Goal: Task Accomplishment & Management: Complete application form

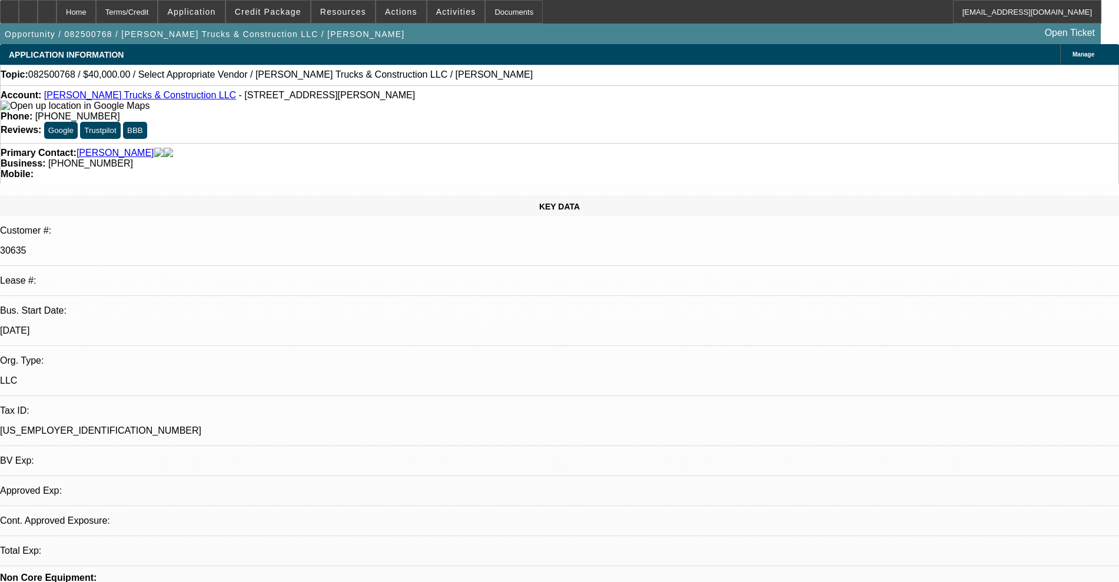
select select "0"
select select "2"
select select "0.1"
select select "4"
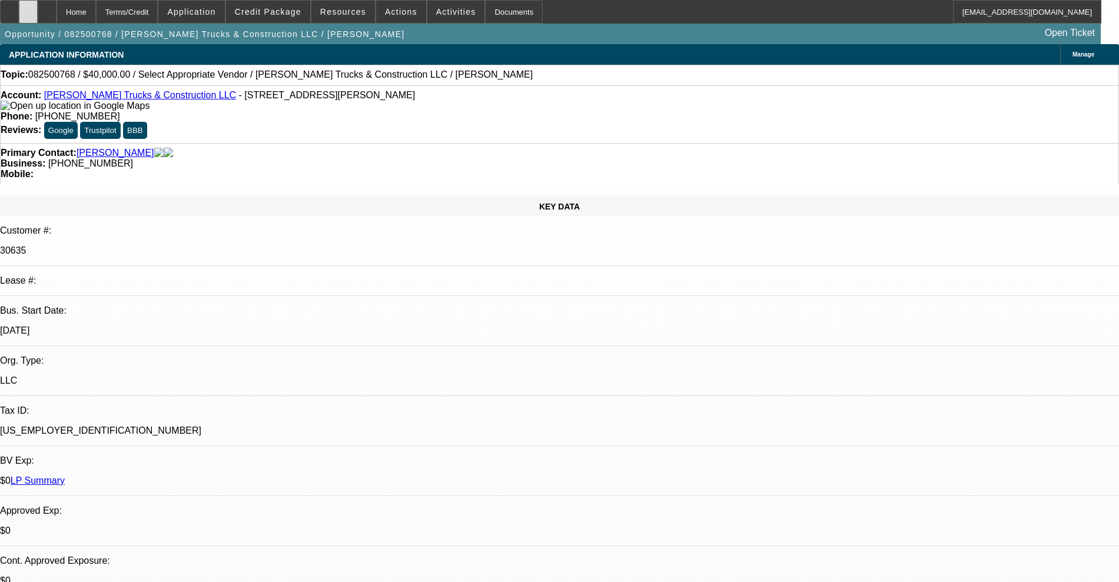
click at [38, 7] on div at bounding box center [28, 12] width 19 height 24
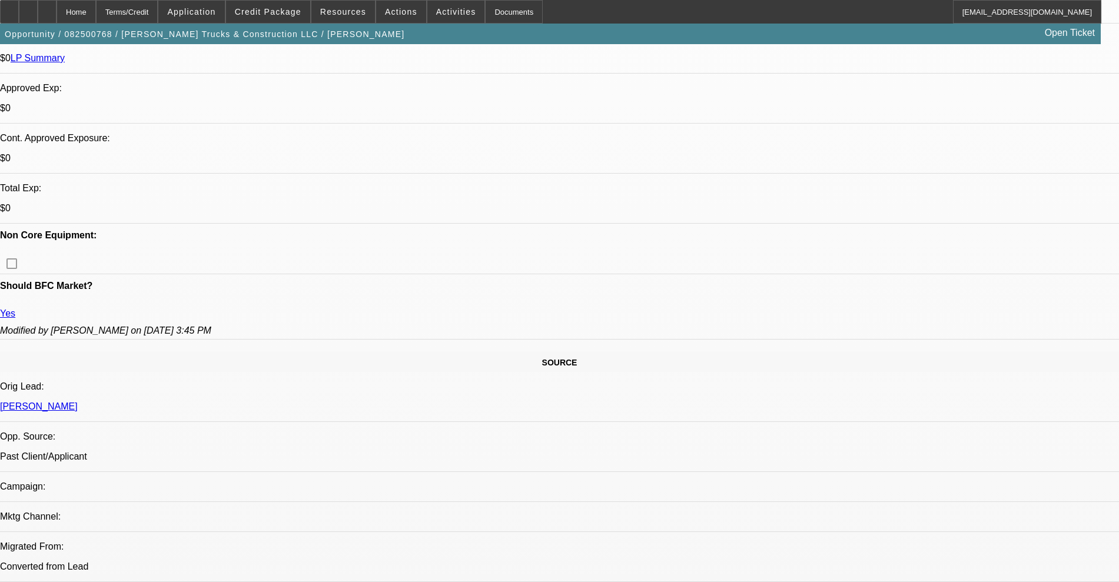
scroll to position [221, 0]
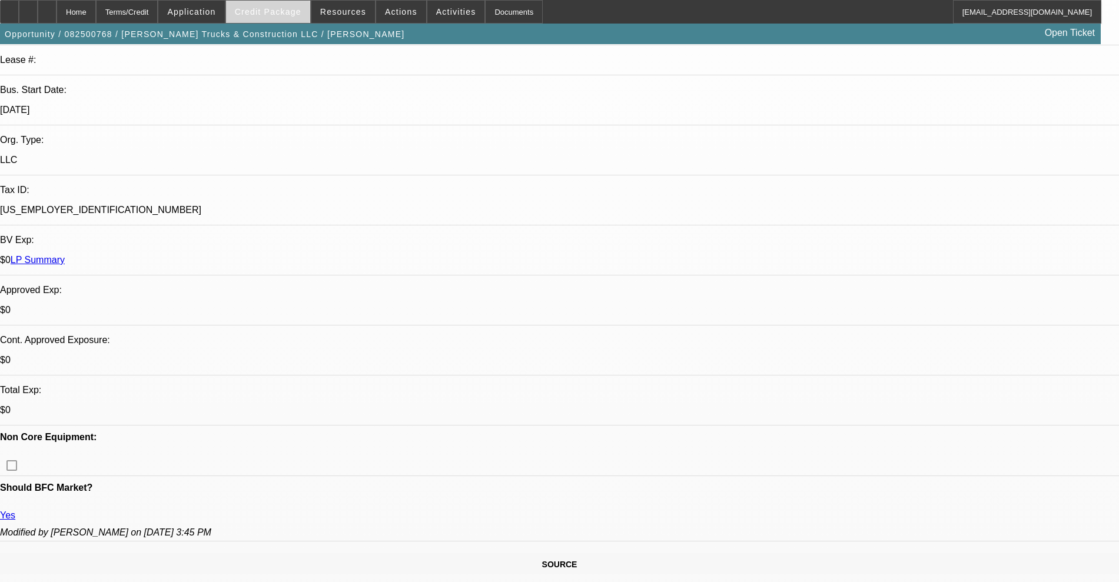
click at [255, 13] on span "Credit Package" at bounding box center [268, 11] width 67 height 9
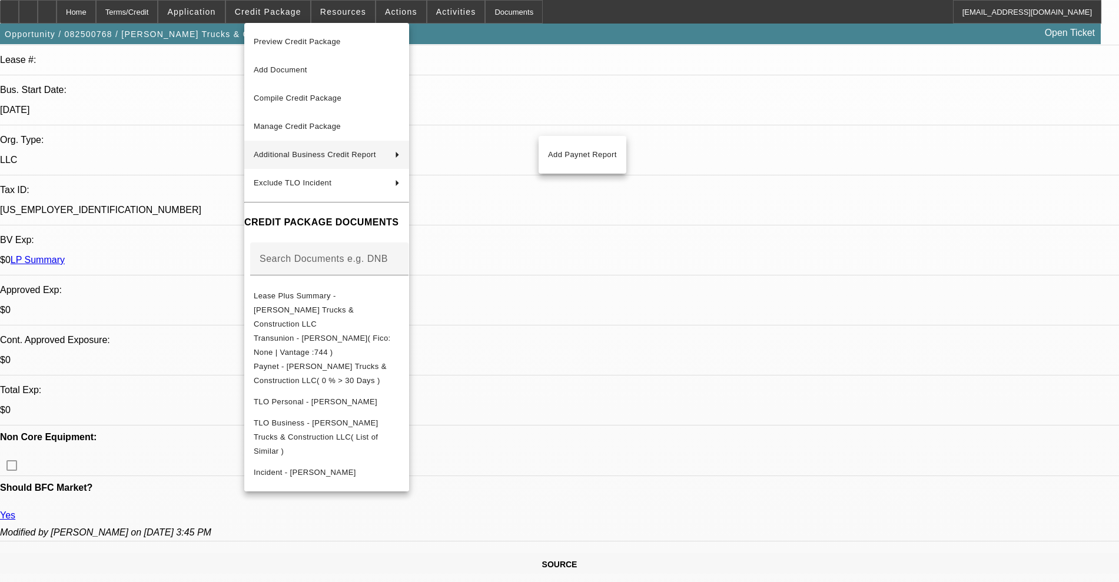
click at [48, 6] on div at bounding box center [559, 291] width 1119 height 582
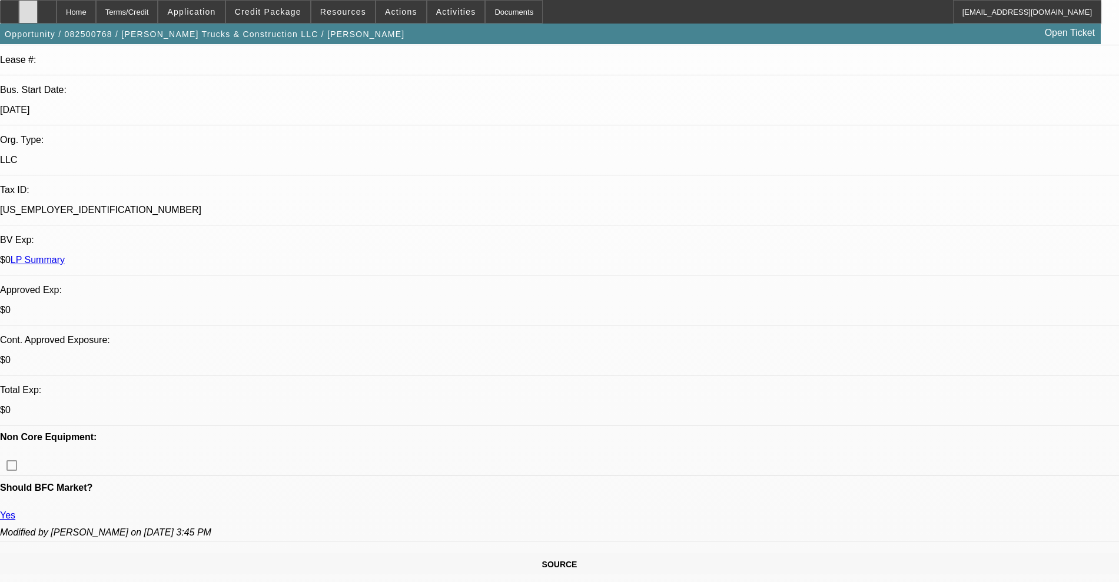
click at [38, 18] on div at bounding box center [28, 12] width 19 height 24
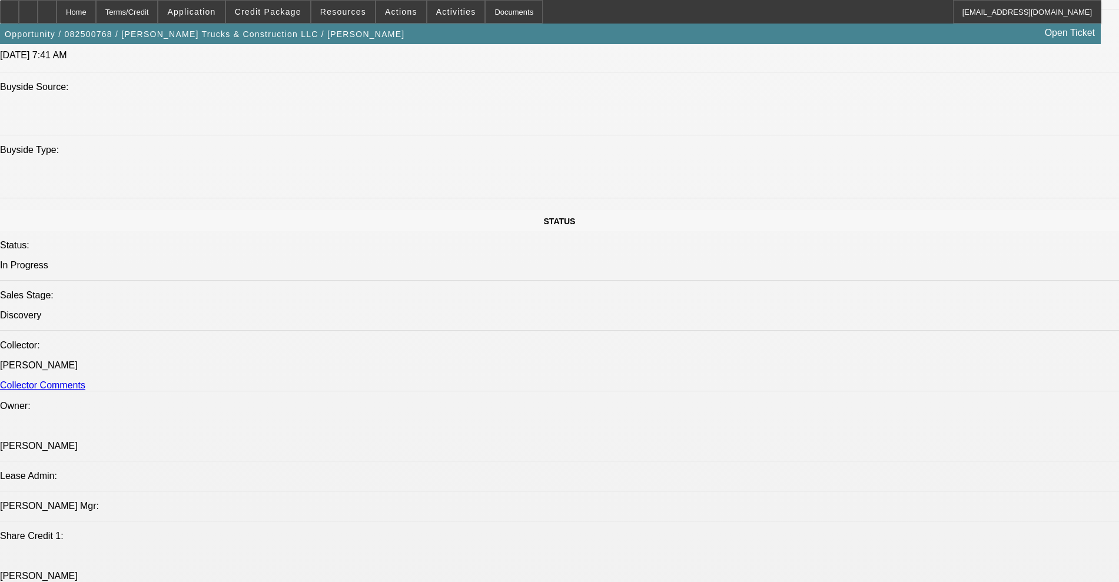
scroll to position [1324, 0]
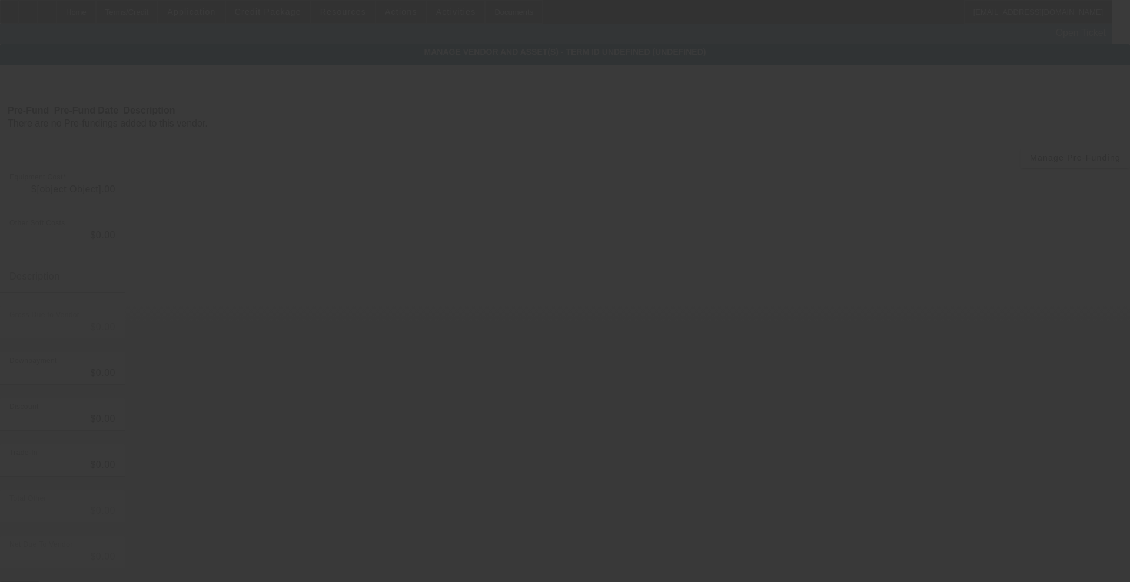
type input "$40,000.00"
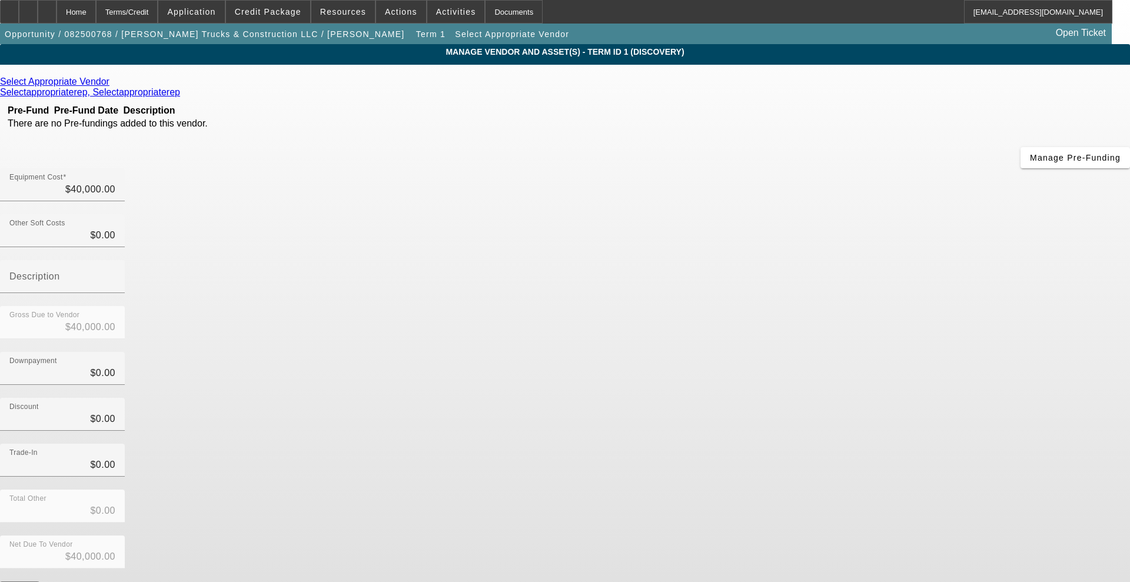
click at [112, 85] on icon at bounding box center [112, 82] width 0 height 10
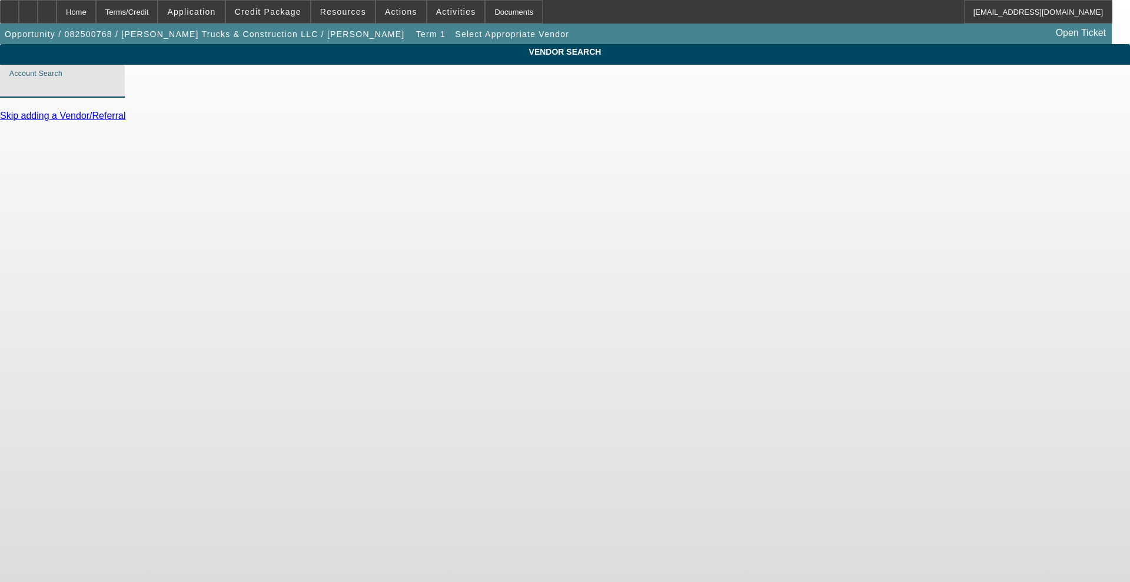
click at [115, 93] on input "Account Search" at bounding box center [62, 86] width 106 height 14
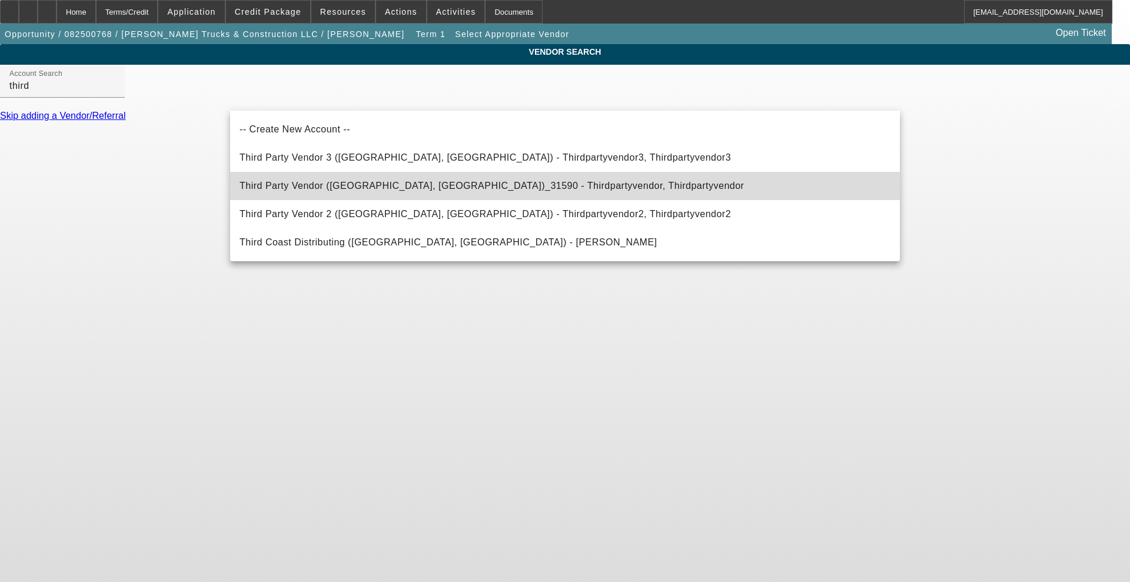
click at [305, 185] on span "Third Party Vendor ([GEOGRAPHIC_DATA], [GEOGRAPHIC_DATA])_31590 - Thirdpartyven…" at bounding box center [492, 186] width 504 height 10
type input "Third Party Vendor ([GEOGRAPHIC_DATA], [GEOGRAPHIC_DATA])_31590 - Thirdpartyven…"
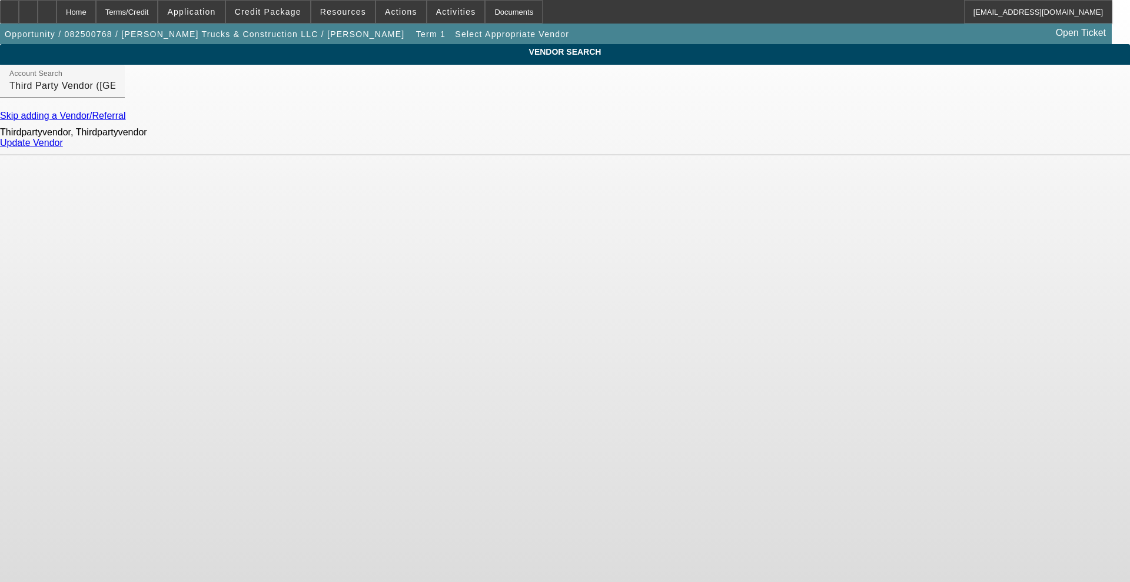
click at [63, 148] on link "Update Vendor" at bounding box center [31, 143] width 63 height 10
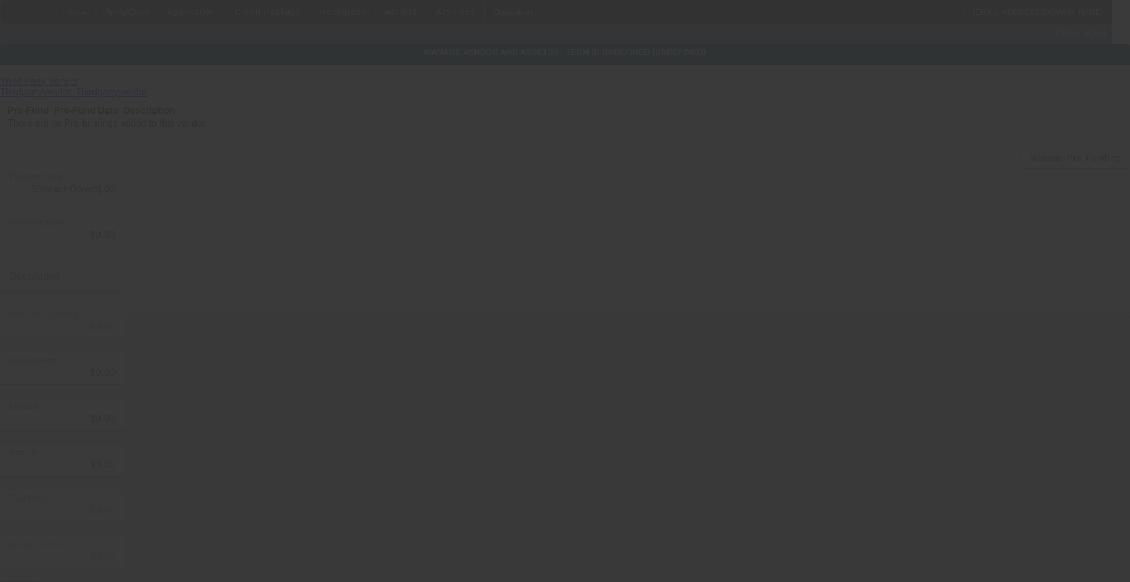
type input "$40,000.00"
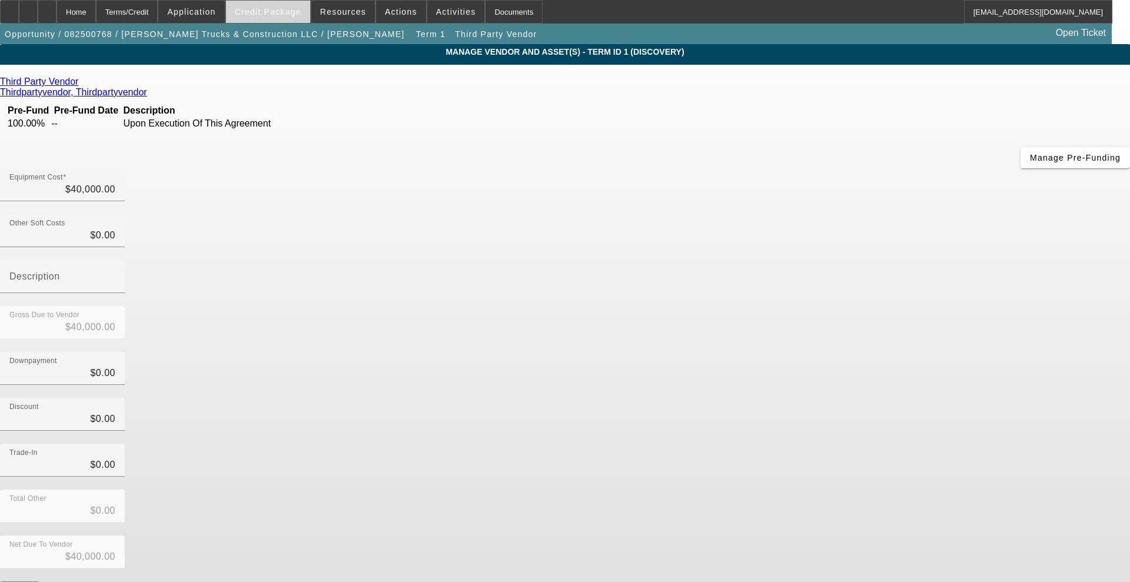
click at [282, 14] on span "Credit Package" at bounding box center [268, 11] width 67 height 9
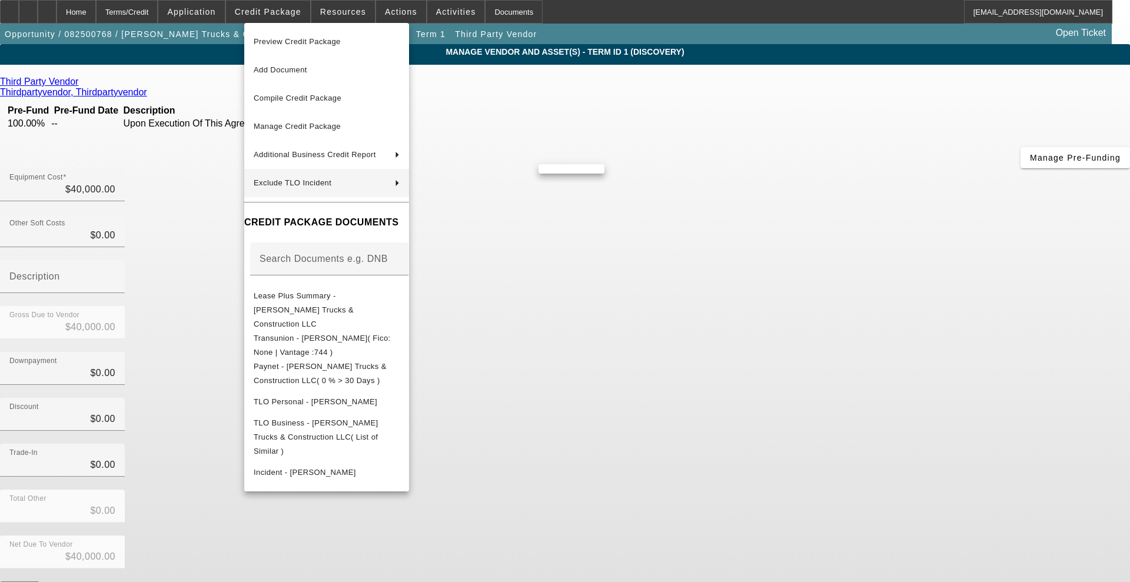
click at [84, 274] on div at bounding box center [565, 291] width 1130 height 582
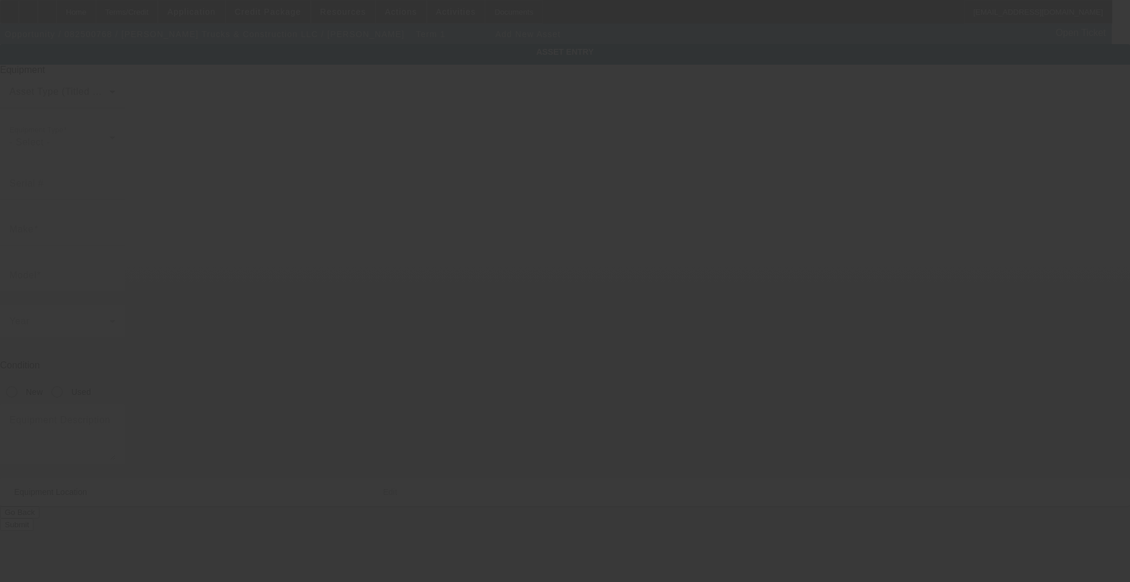
type input "[STREET_ADDRESS]"
type input "Eatonton"
type input "31024"
type input "[PERSON_NAME]"
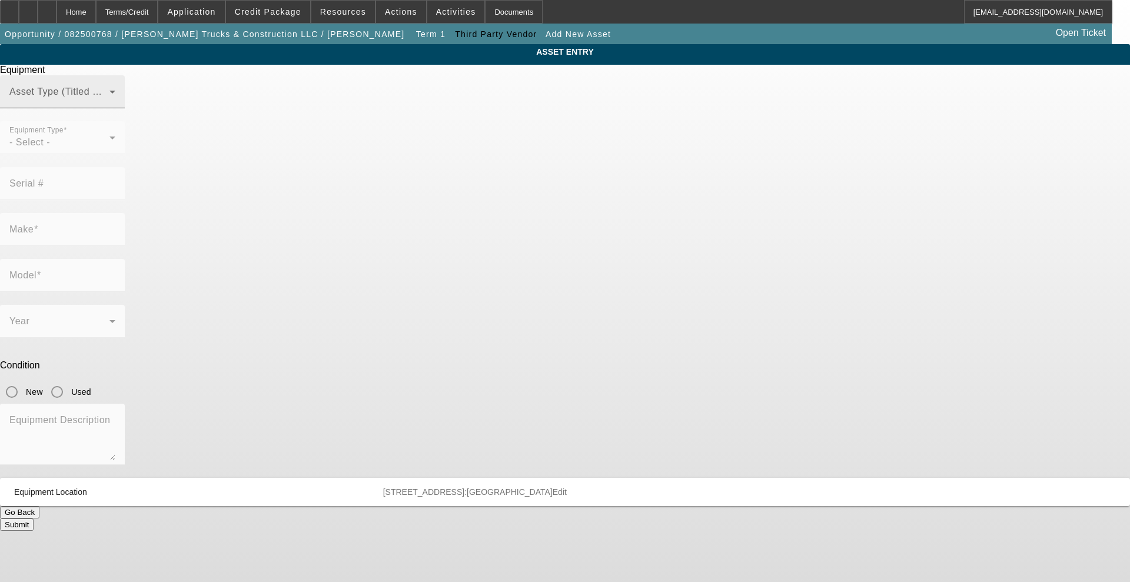
click at [109, 104] on span at bounding box center [59, 96] width 100 height 14
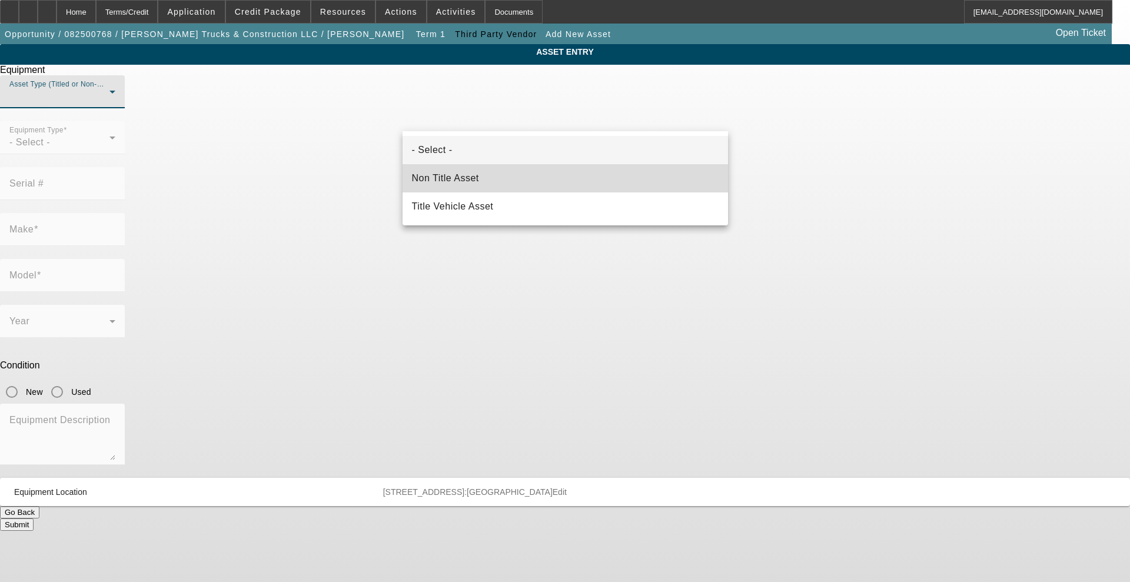
click at [497, 182] on mat-option "Non Title Asset" at bounding box center [565, 178] width 325 height 28
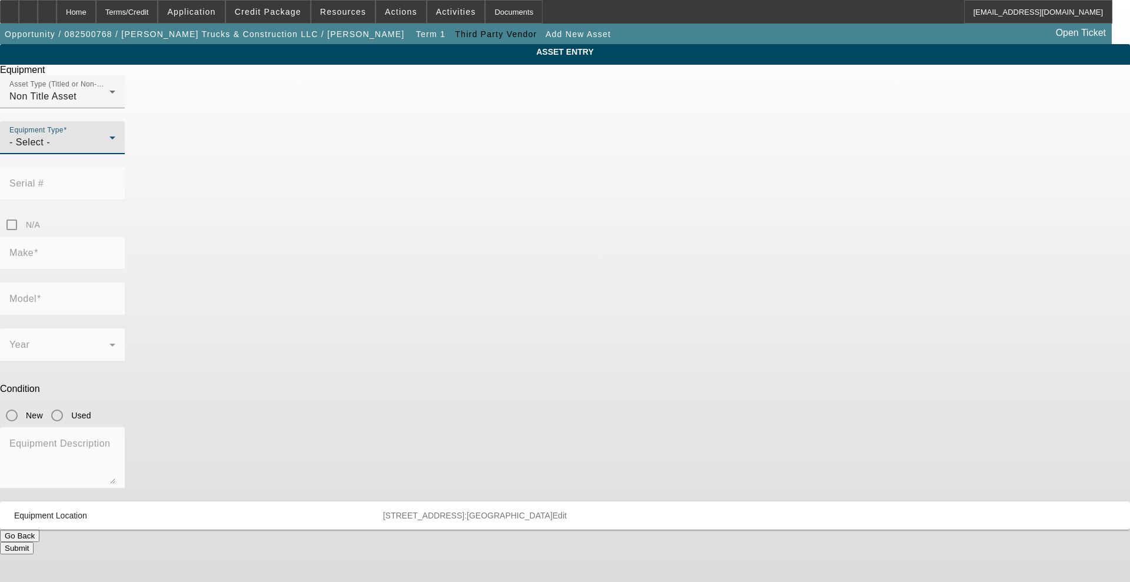
click at [109, 149] on div "- Select -" at bounding box center [59, 142] width 100 height 14
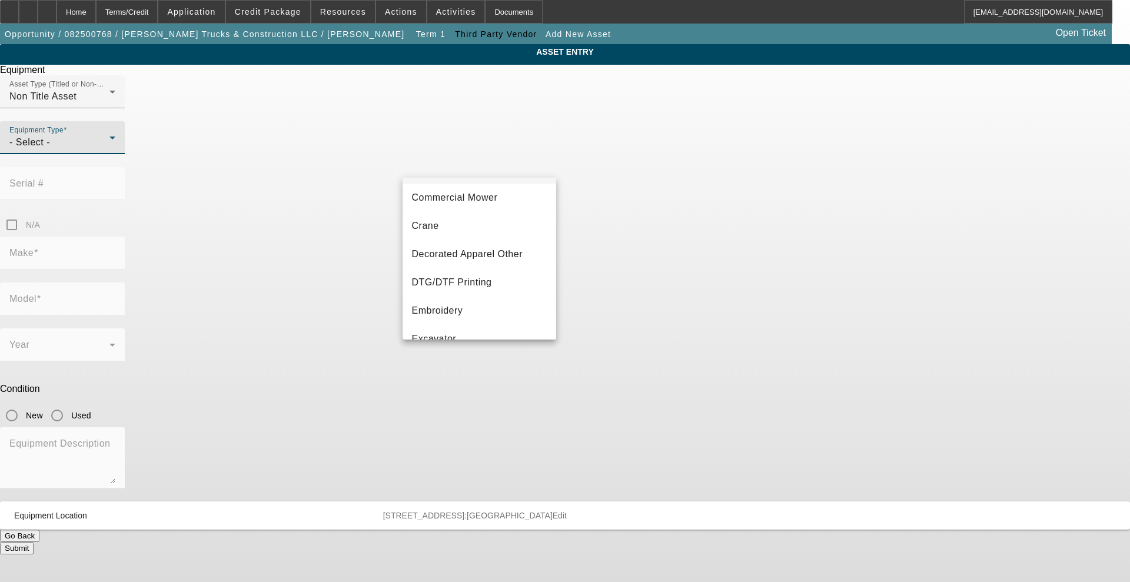
scroll to position [147, 0]
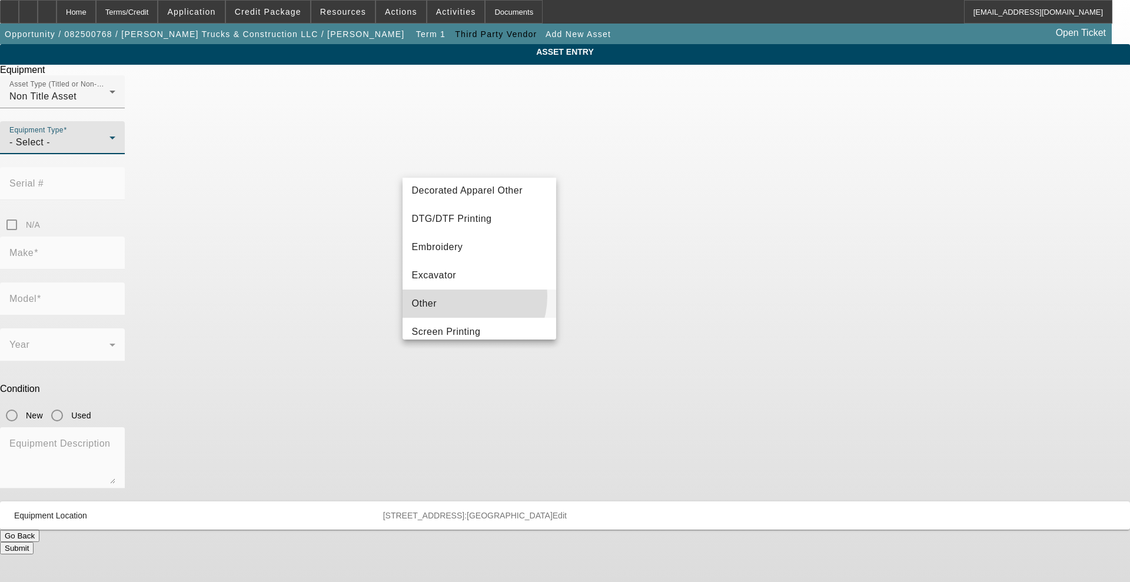
click at [456, 296] on mat-option "Other" at bounding box center [480, 304] width 154 height 28
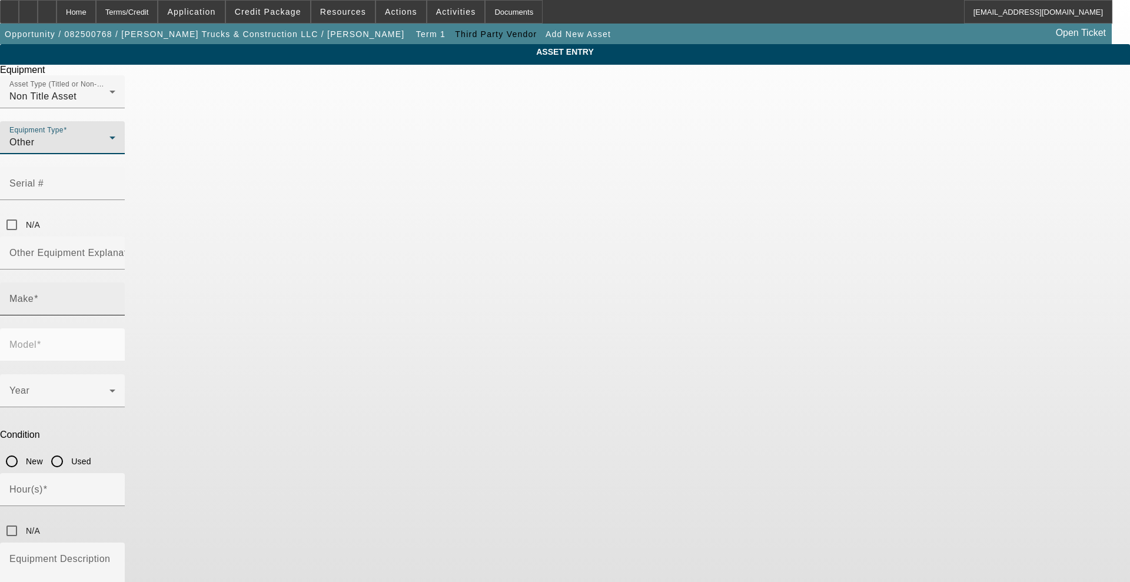
click at [115, 297] on input "Make" at bounding box center [62, 304] width 106 height 14
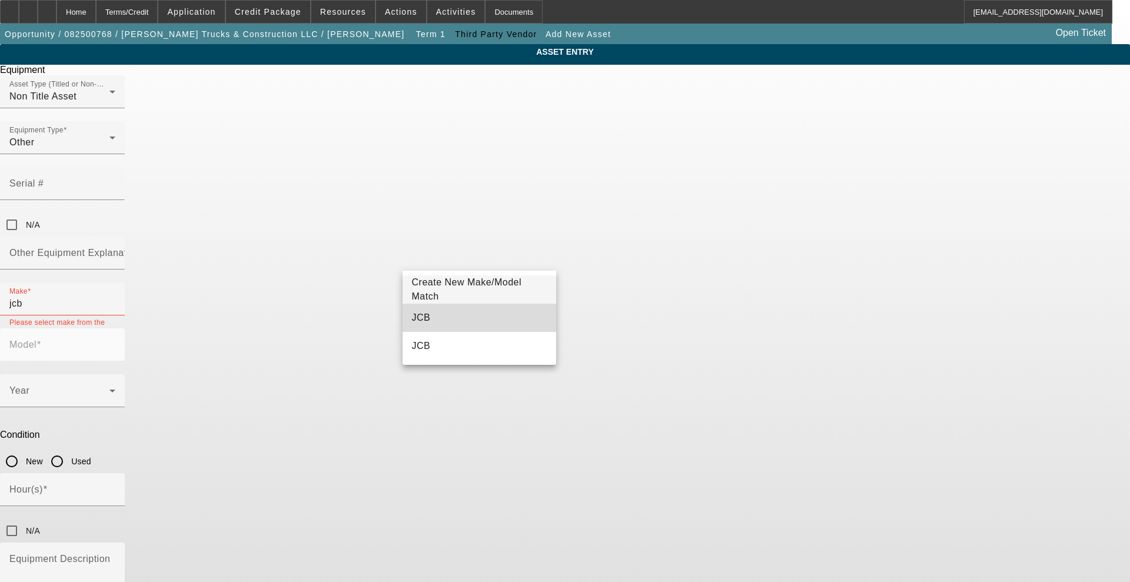
click at [453, 309] on mat-option "JCB" at bounding box center [480, 318] width 154 height 28
type input "JCB"
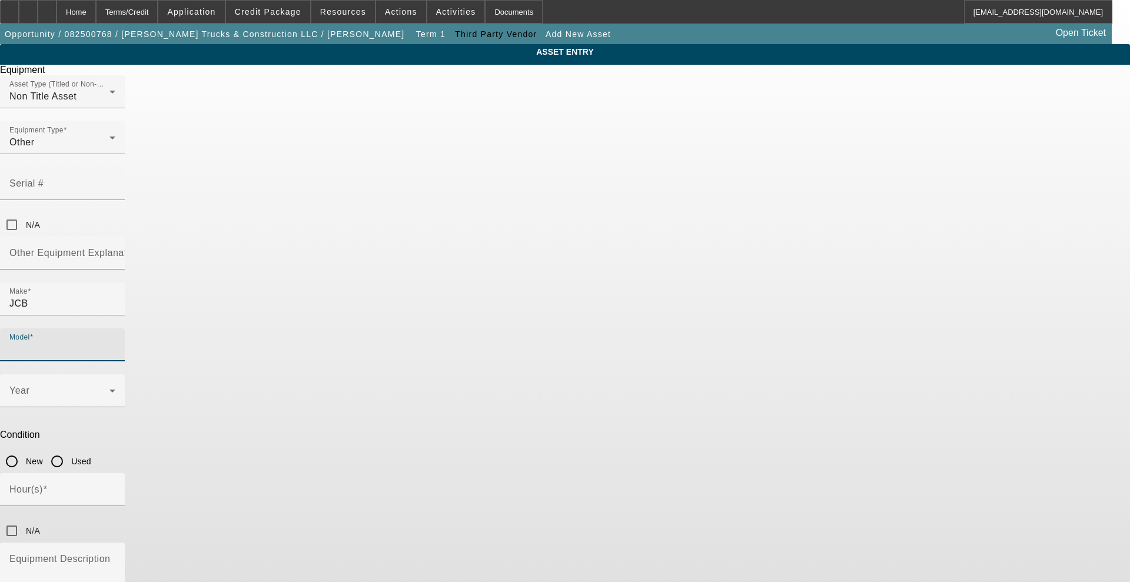
click at [115, 343] on input "Model" at bounding box center [62, 350] width 106 height 14
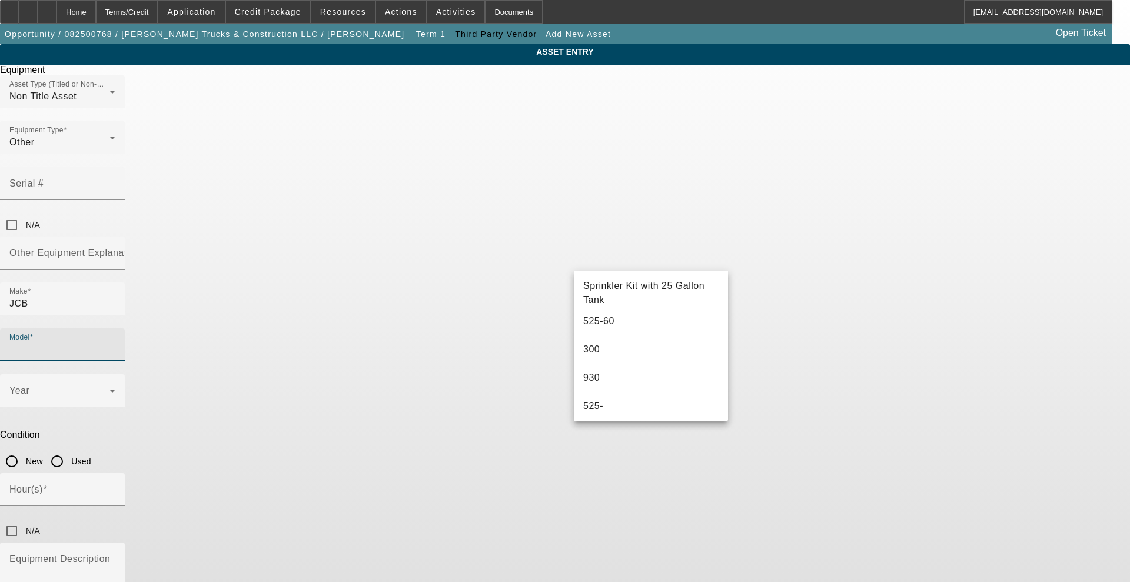
scroll to position [565, 0]
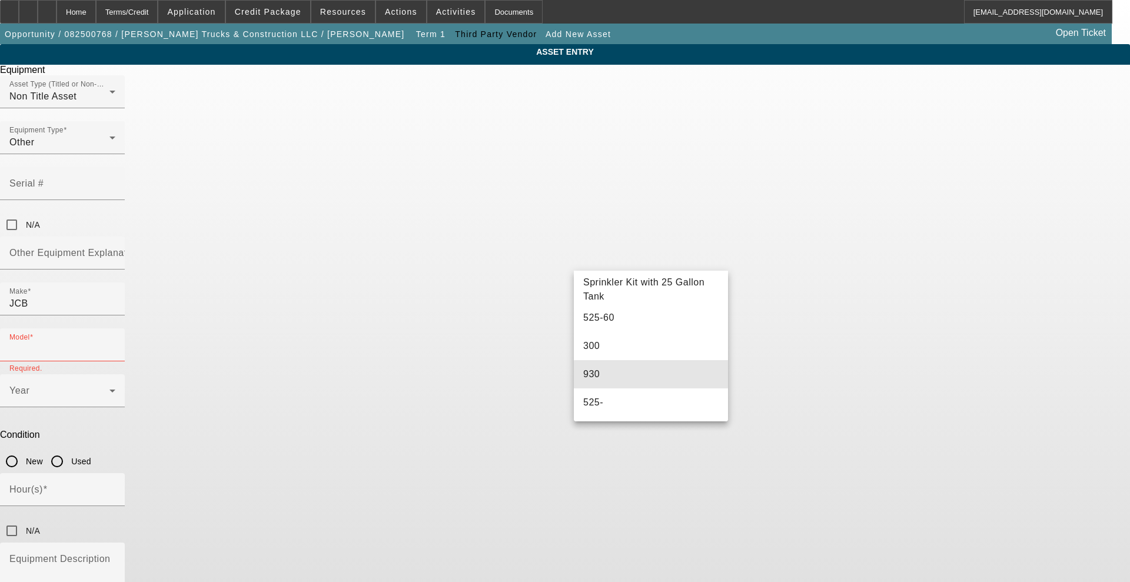
click at [673, 385] on mat-option "930" at bounding box center [651, 374] width 154 height 28
type input "930"
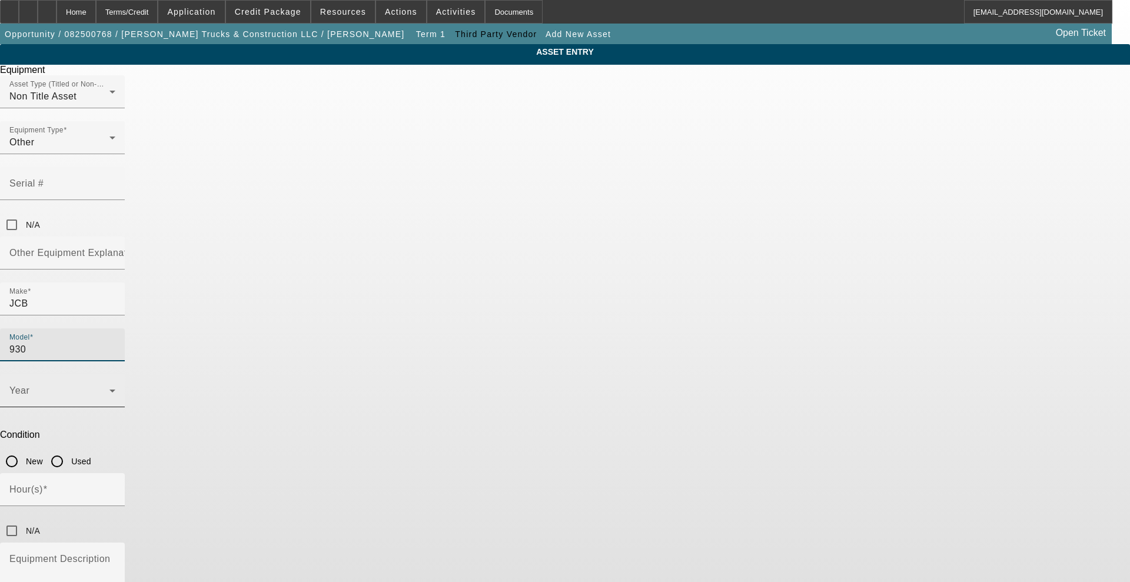
click at [109, 388] on span at bounding box center [59, 395] width 100 height 14
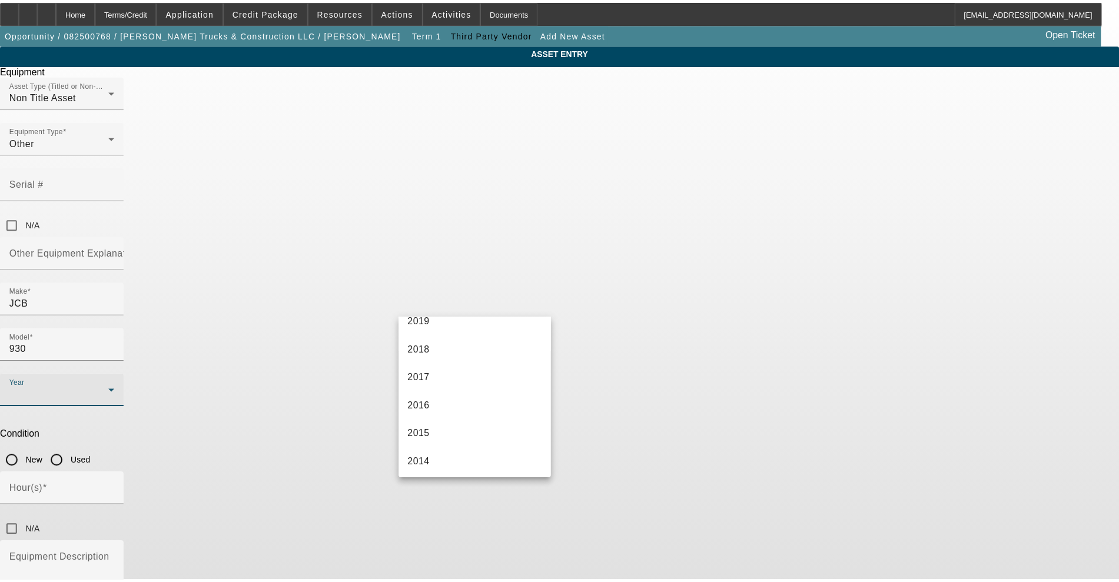
scroll to position [294, 0]
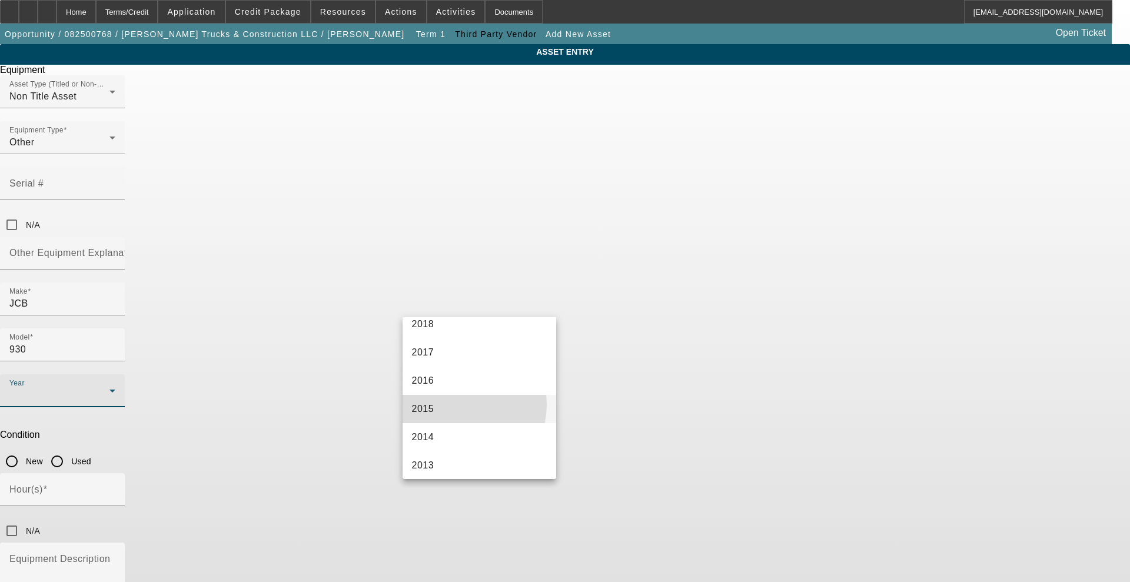
click at [454, 404] on mat-option "2015" at bounding box center [480, 409] width 154 height 28
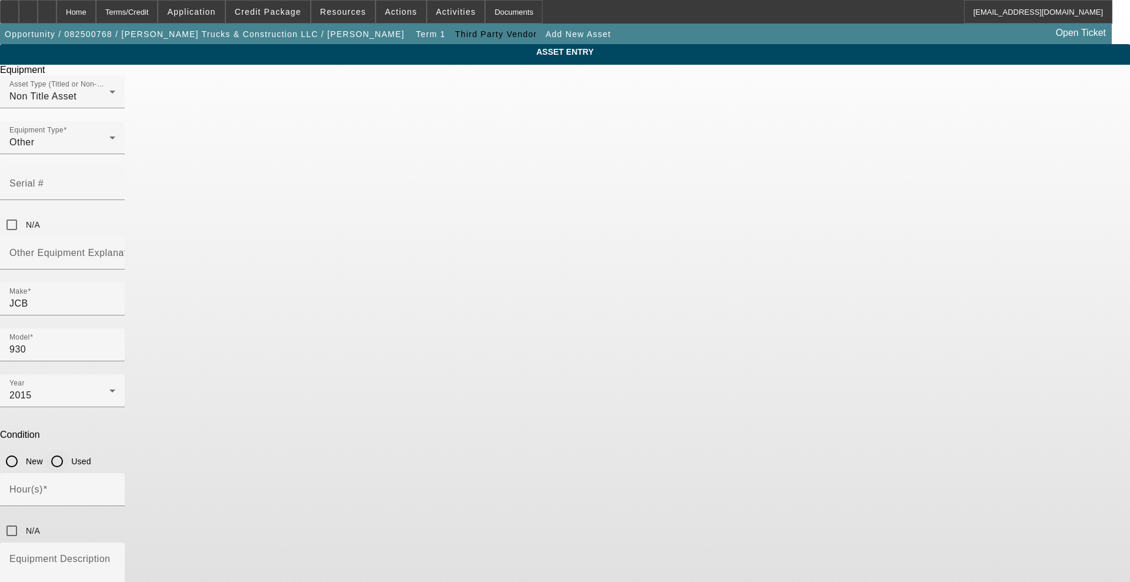
click at [69, 450] on input "Used" at bounding box center [57, 462] width 24 height 24
radio input "true"
click at [115, 473] on div "Hour(s)" at bounding box center [62, 489] width 106 height 33
type input "3787"
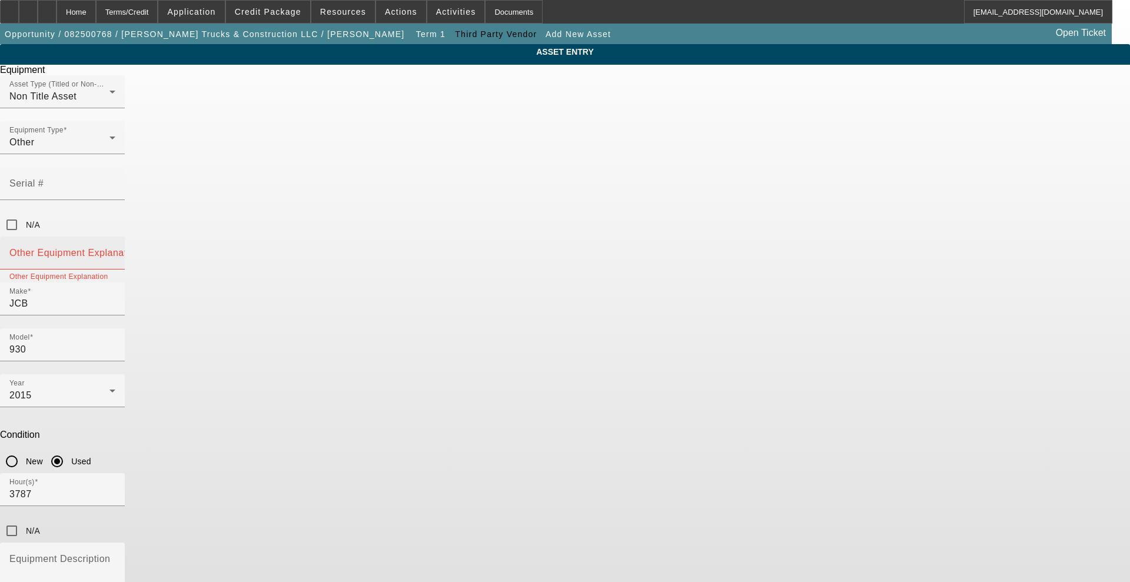
click at [141, 248] on mat-label "Other Equipment Explanation" at bounding box center [74, 253] width 131 height 10
click at [115, 251] on input "Other Equipment Explanation" at bounding box center [62, 258] width 106 height 14
type input "forklift"
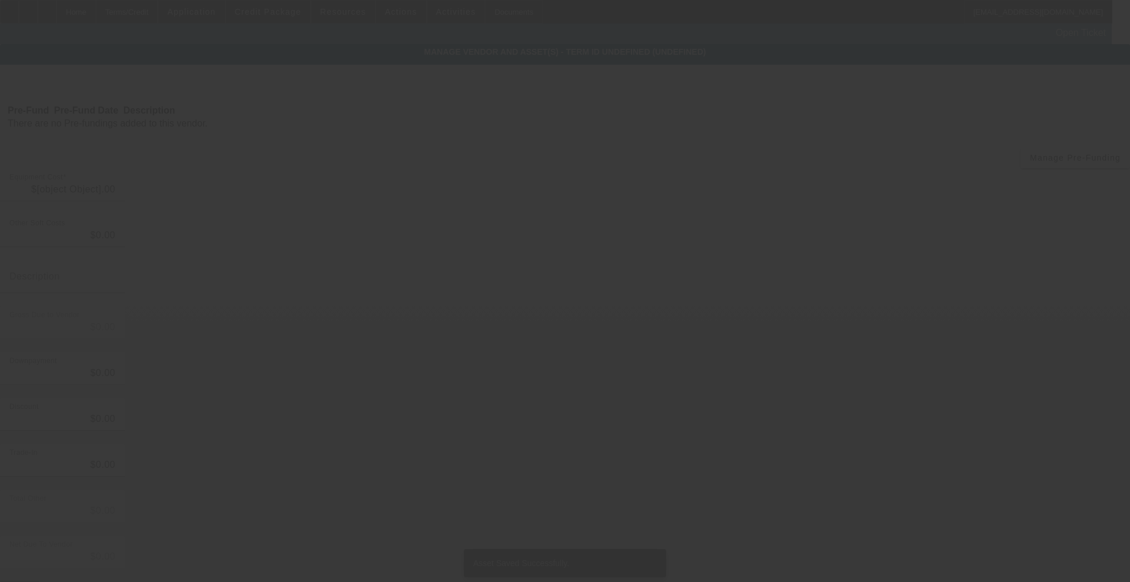
type input "$40,000.00"
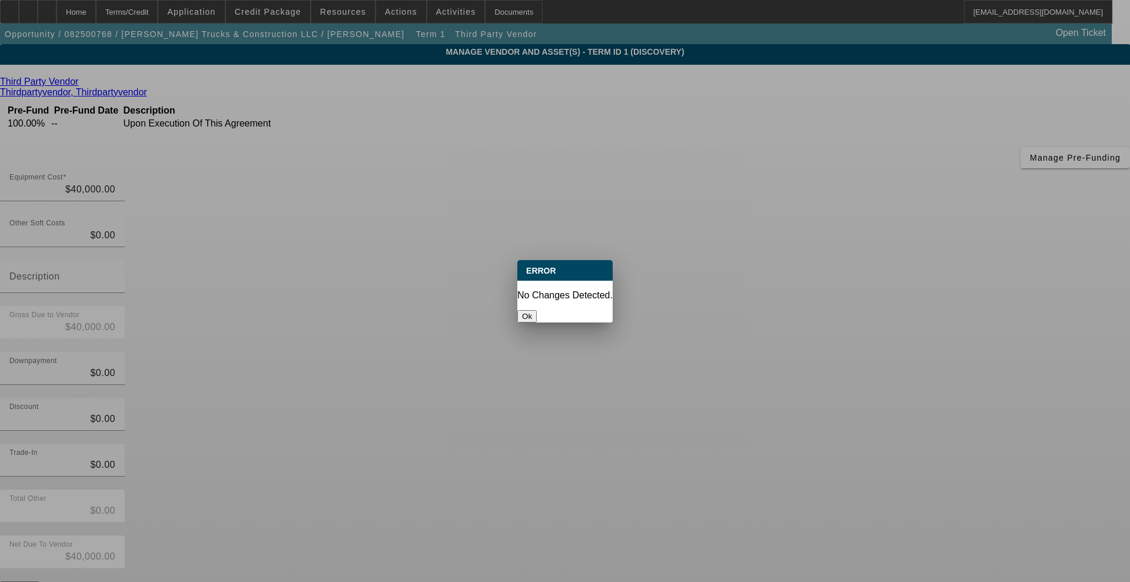
click at [537, 310] on button "Ok" at bounding box center [526, 316] width 19 height 12
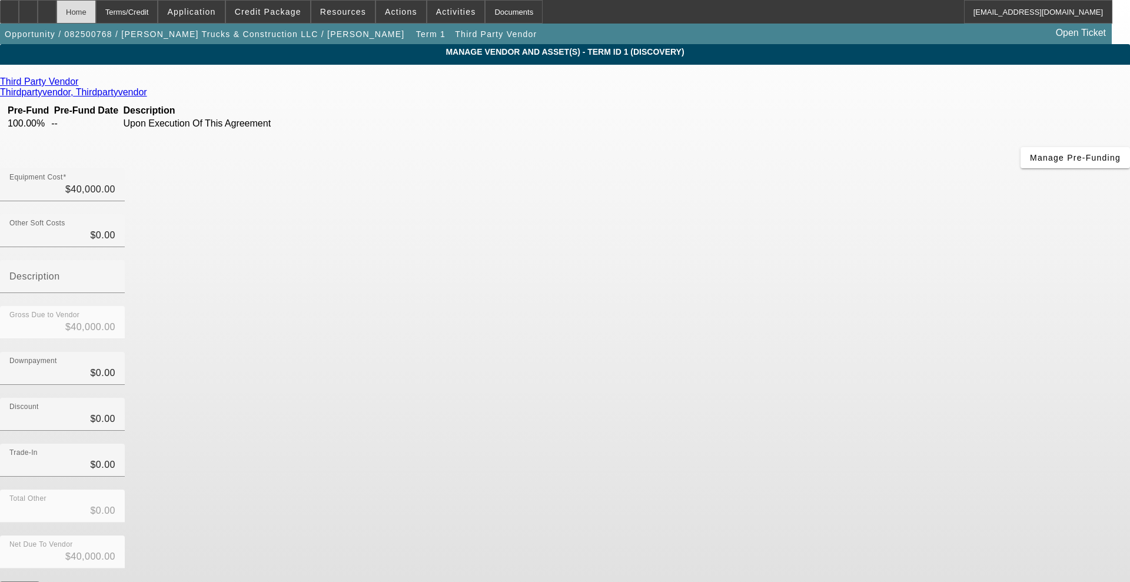
click at [96, 17] on div "Home" at bounding box center [75, 12] width 39 height 24
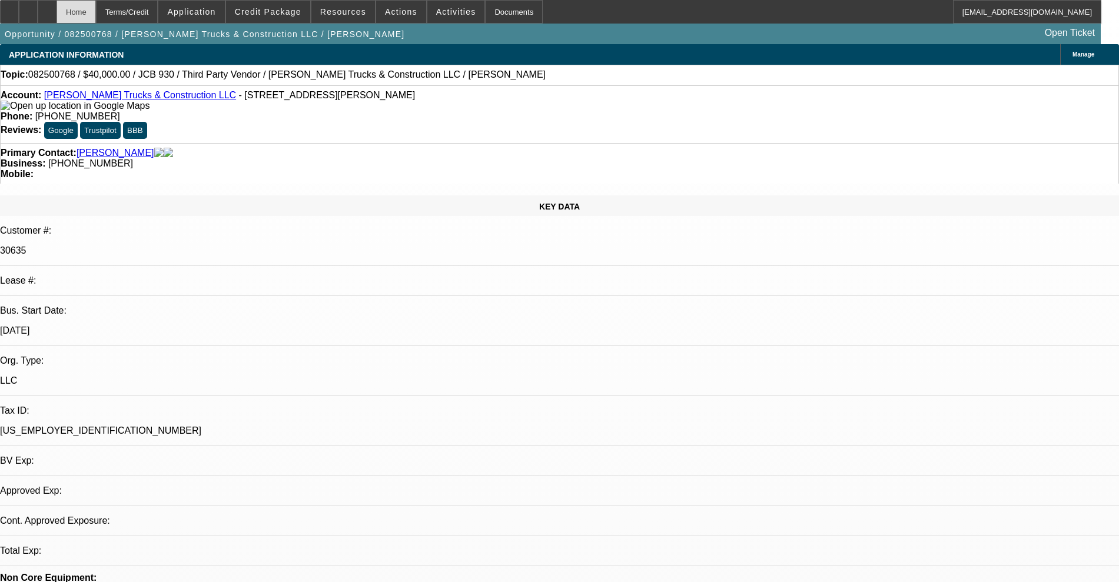
select select "0"
select select "2"
select select "0.1"
select select "4"
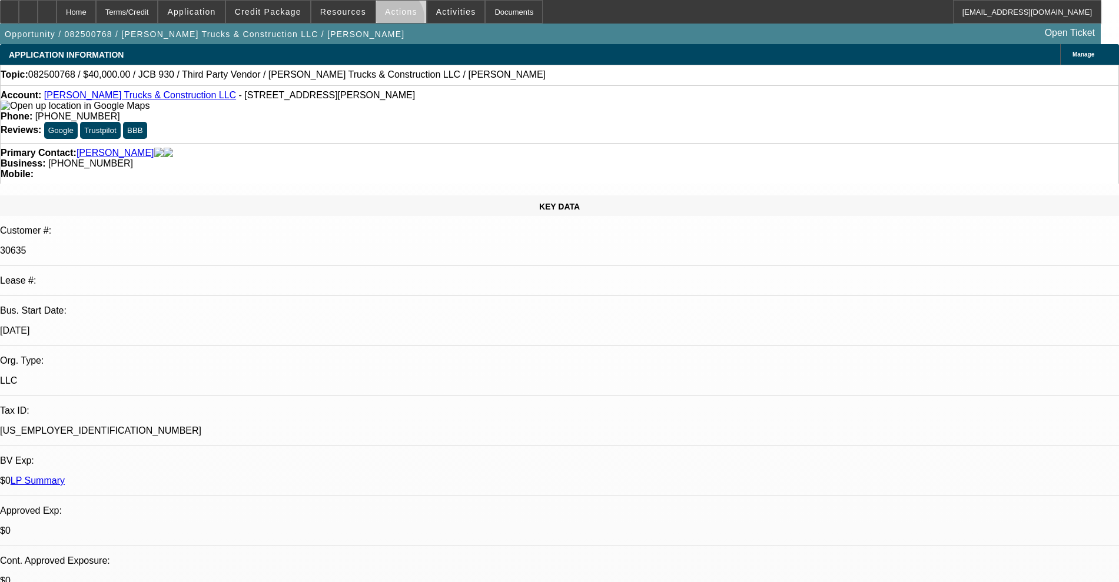
click at [390, 21] on span at bounding box center [401, 12] width 50 height 28
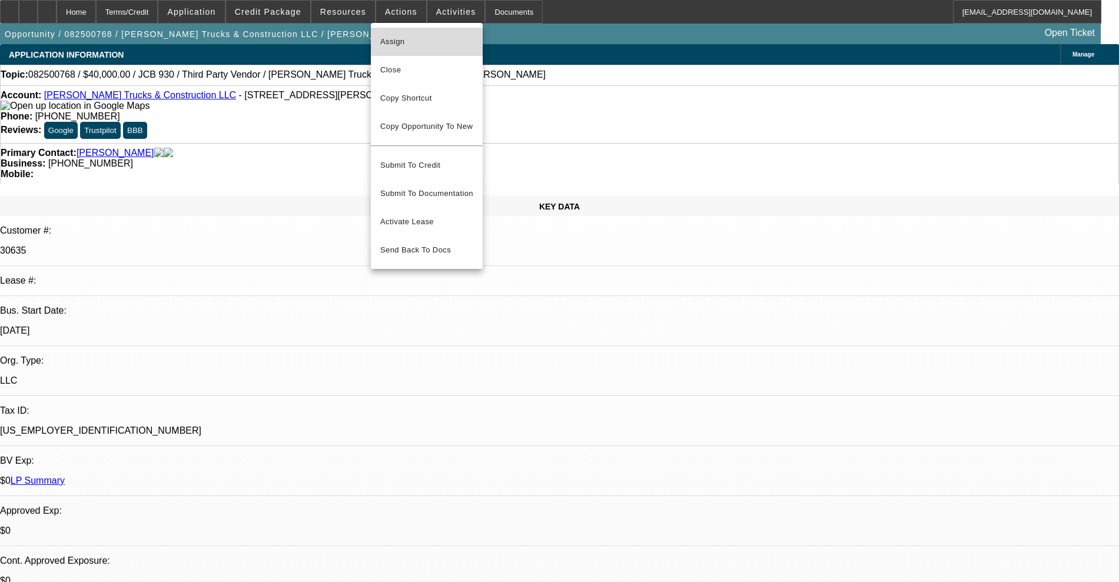
click at [402, 32] on button "Assign" at bounding box center [427, 42] width 112 height 28
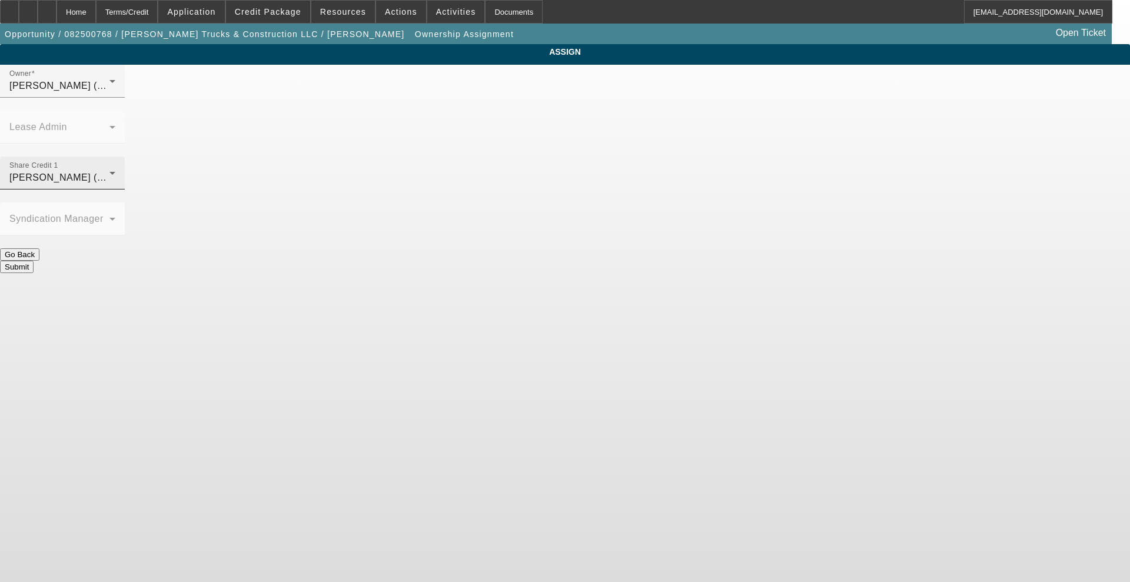
click at [109, 171] on div "[PERSON_NAME] (Lvl 6)" at bounding box center [59, 178] width 100 height 14
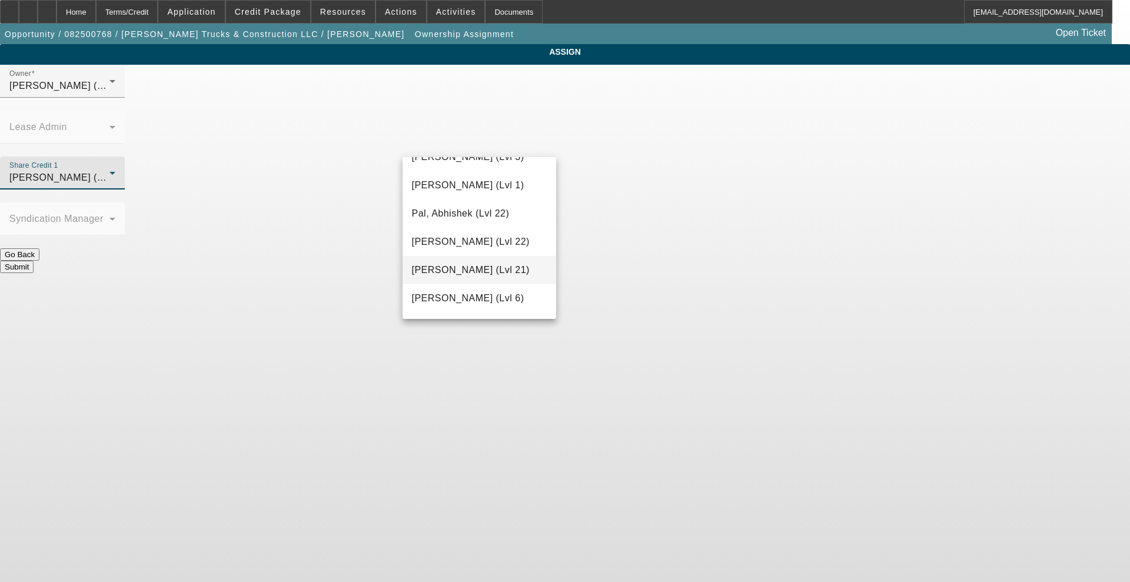
scroll to position [1222, 0]
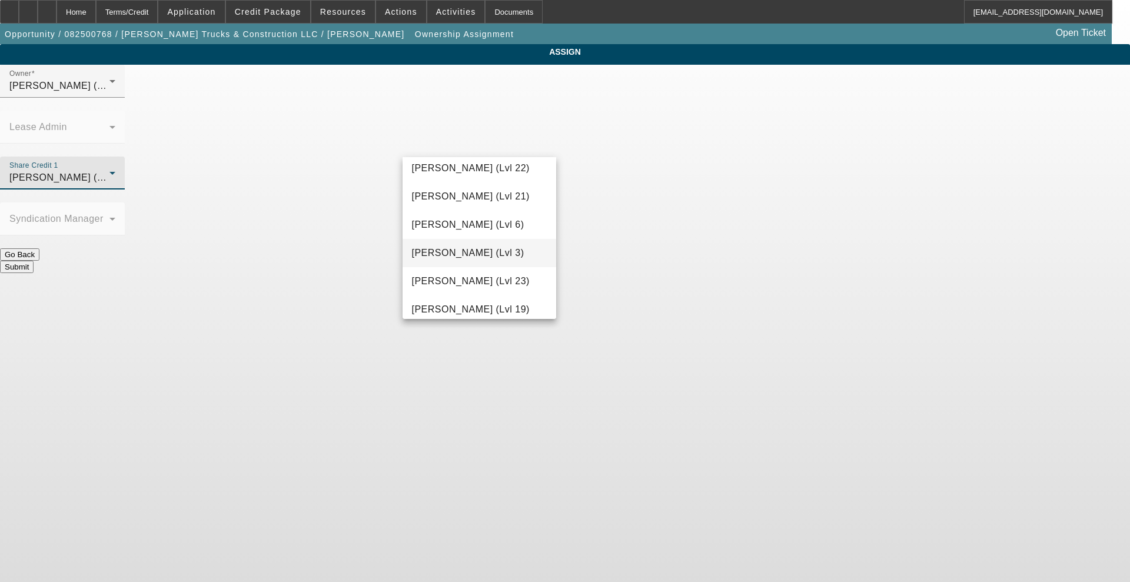
click at [474, 267] on mat-option "[PERSON_NAME] (Lvl 3)" at bounding box center [480, 253] width 154 height 28
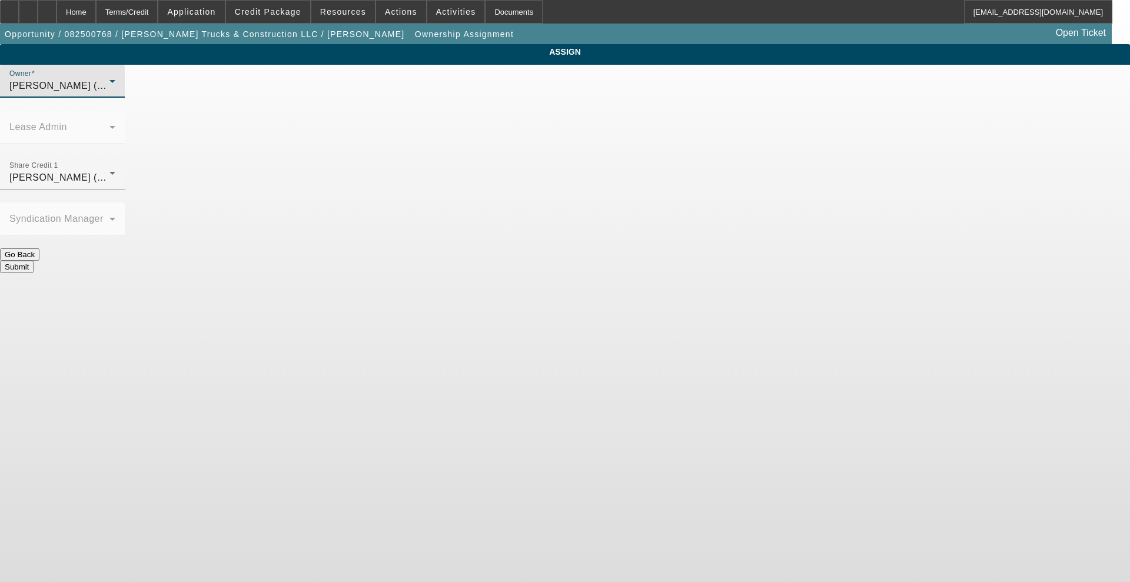
click at [122, 91] on span "[PERSON_NAME] (Lvl 3)" at bounding box center [65, 86] width 112 height 10
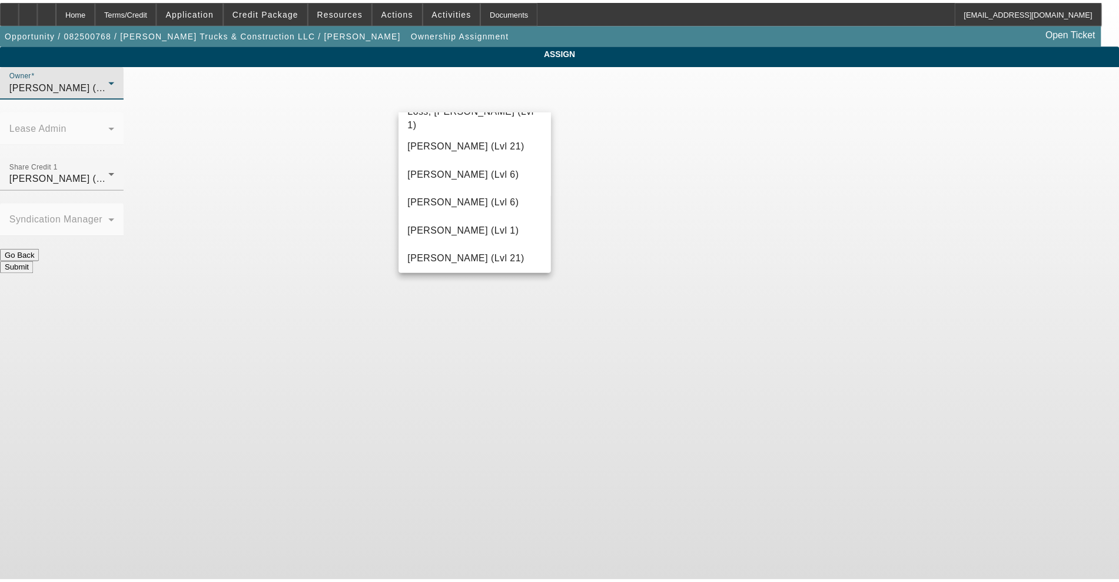
scroll to position [899, 0]
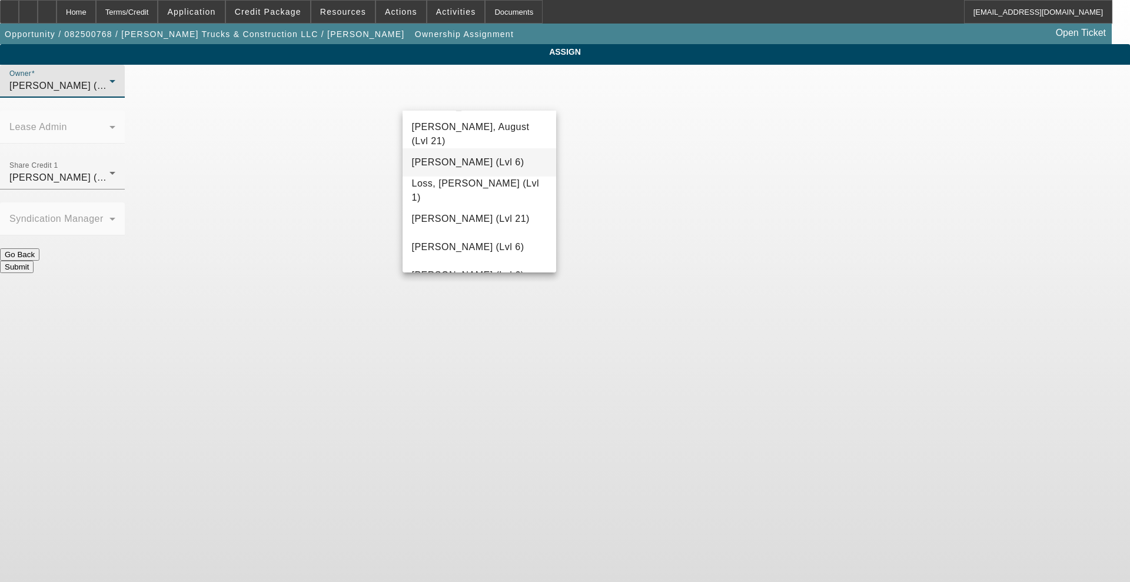
click at [485, 168] on span "[PERSON_NAME] (Lvl 6)" at bounding box center [468, 162] width 112 height 14
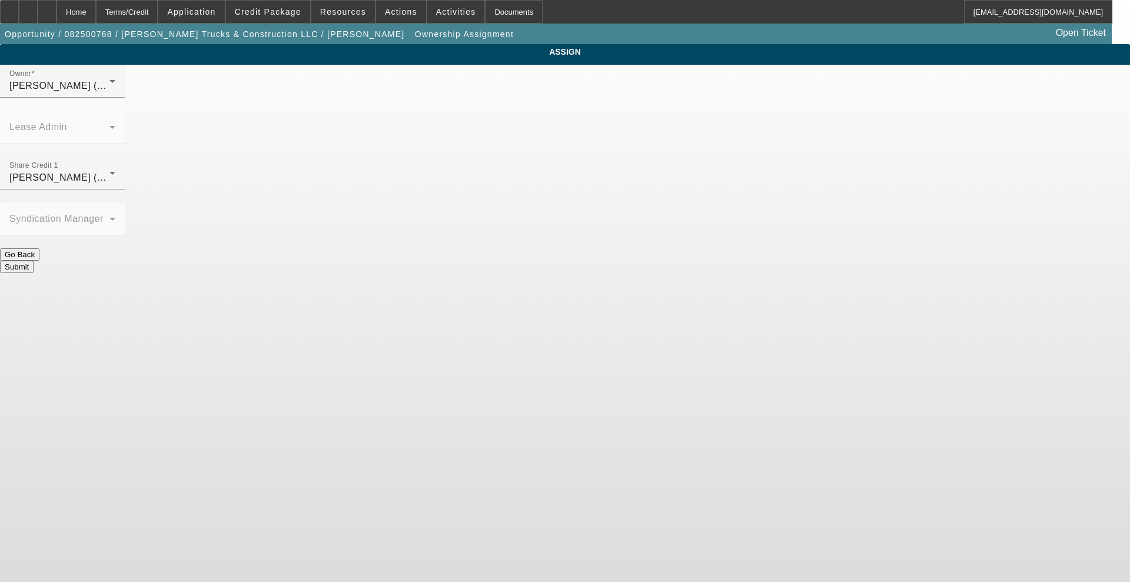
click at [34, 261] on button "Submit" at bounding box center [17, 267] width 34 height 12
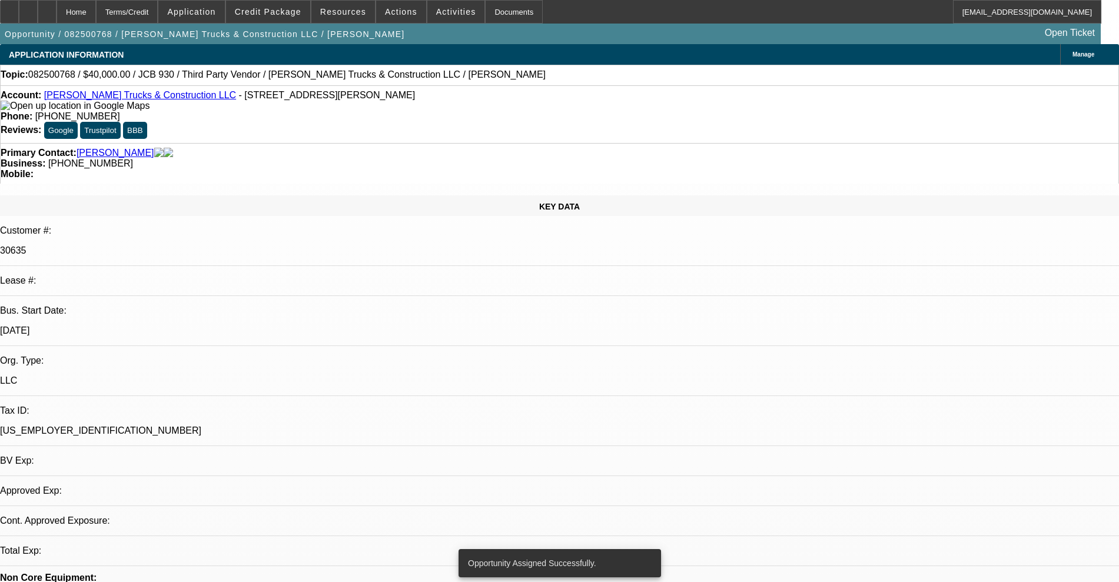
select select "0"
select select "2"
select select "0.1"
select select "4"
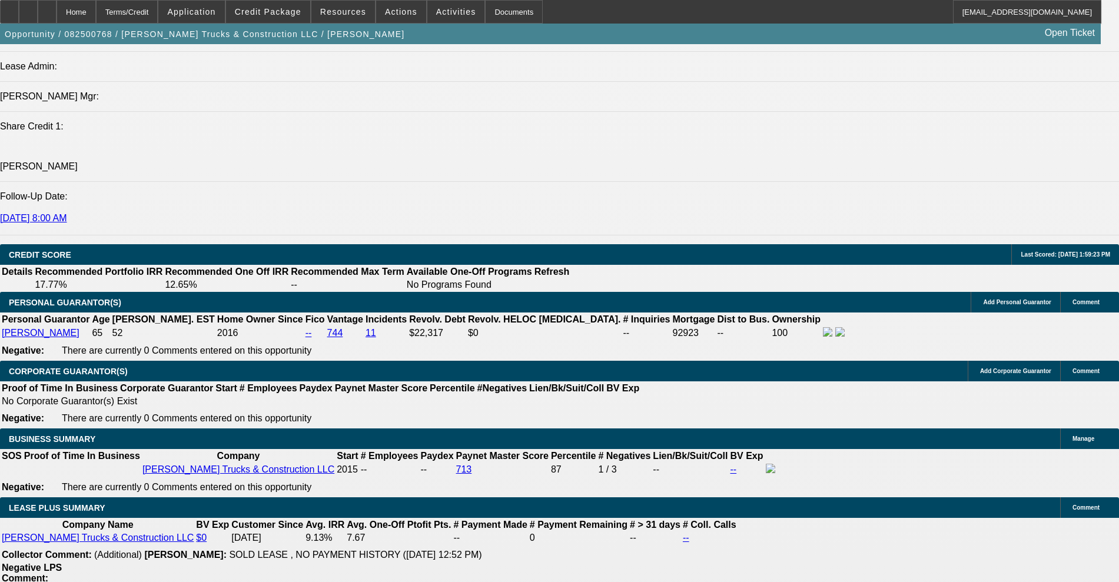
scroll to position [1618, 0]
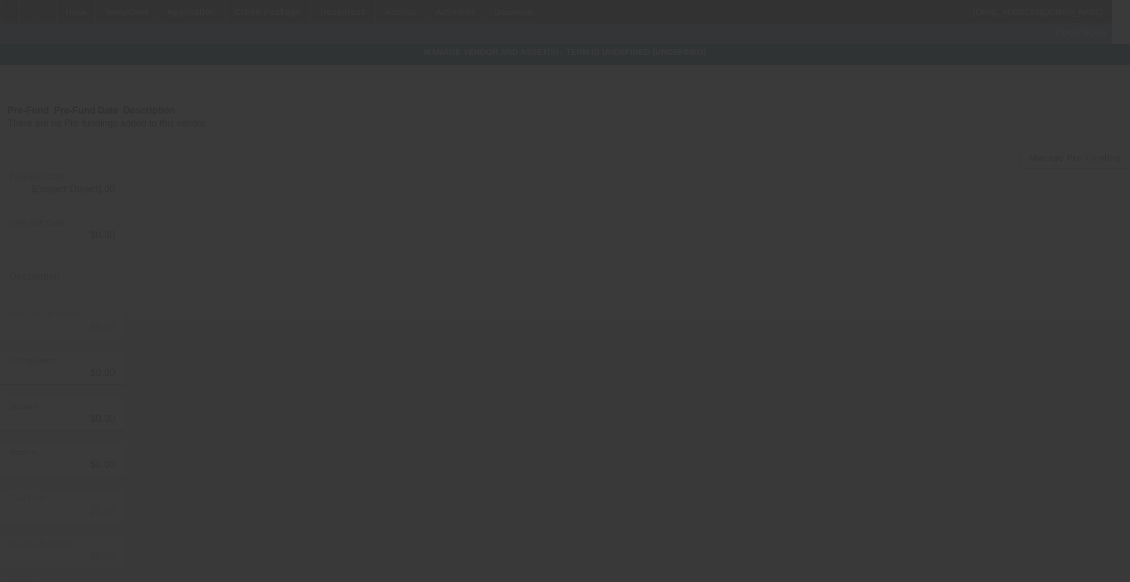
type input "$40,000.00"
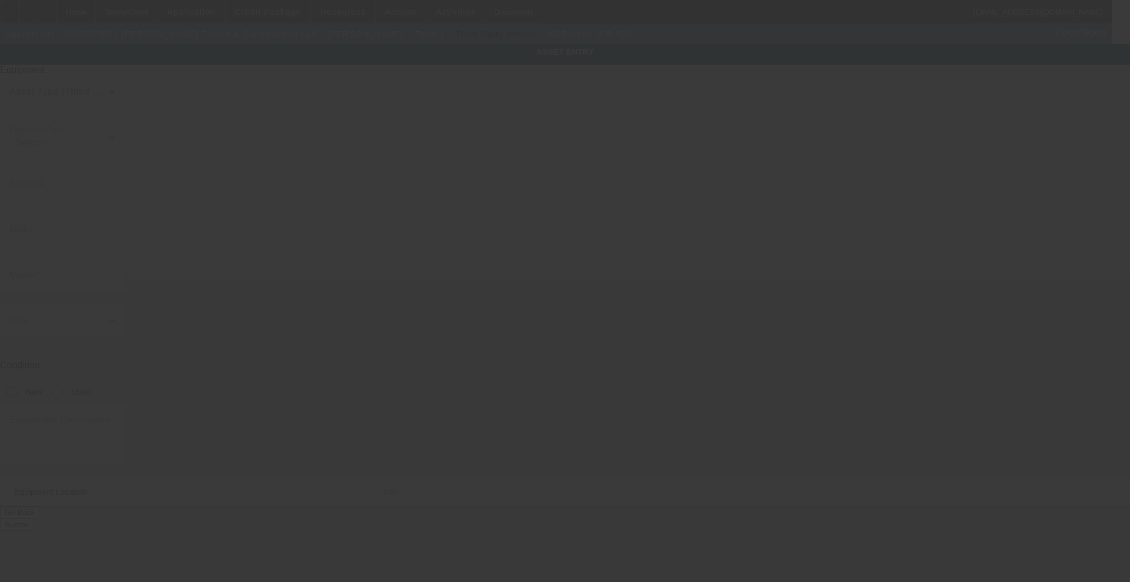
type input "JCB"
type input "930"
radio input "true"
type input "[STREET_ADDRESS]"
type input "Eatonton"
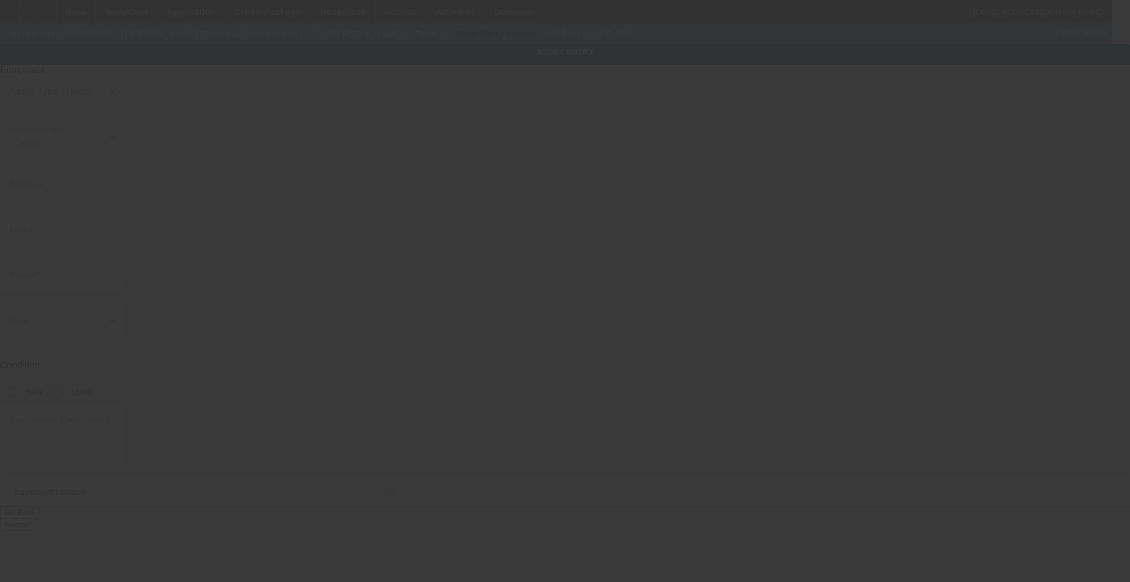
type input "31024"
type input "[PERSON_NAME]"
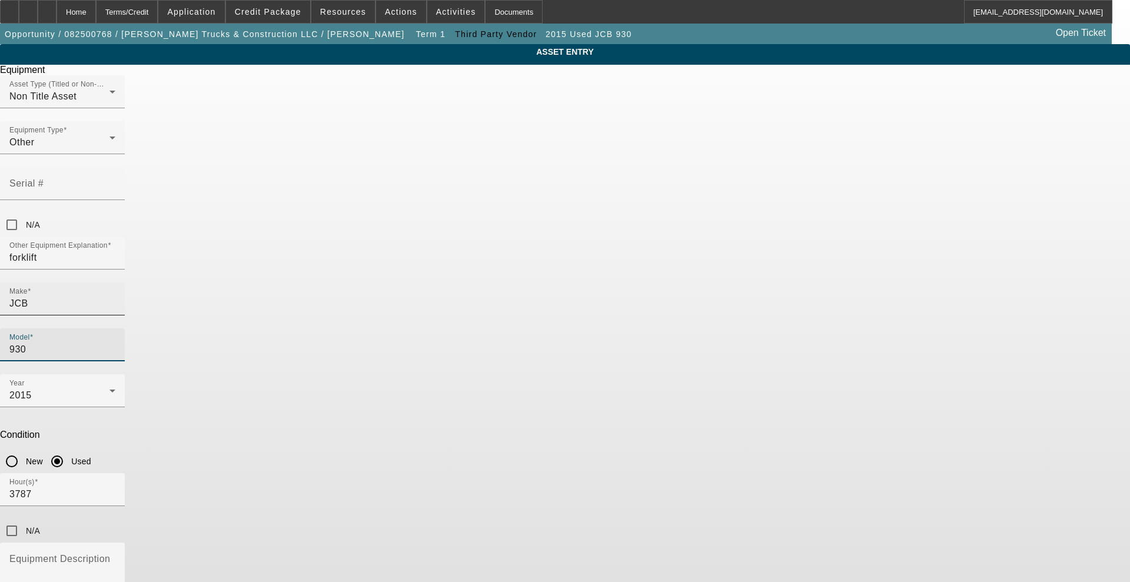
drag, startPoint x: 604, startPoint y: 260, endPoint x: 550, endPoint y: 255, distance: 53.8
click at [550, 282] on div "Make JCB Model 930" at bounding box center [565, 328] width 1130 height 92
type input "940"
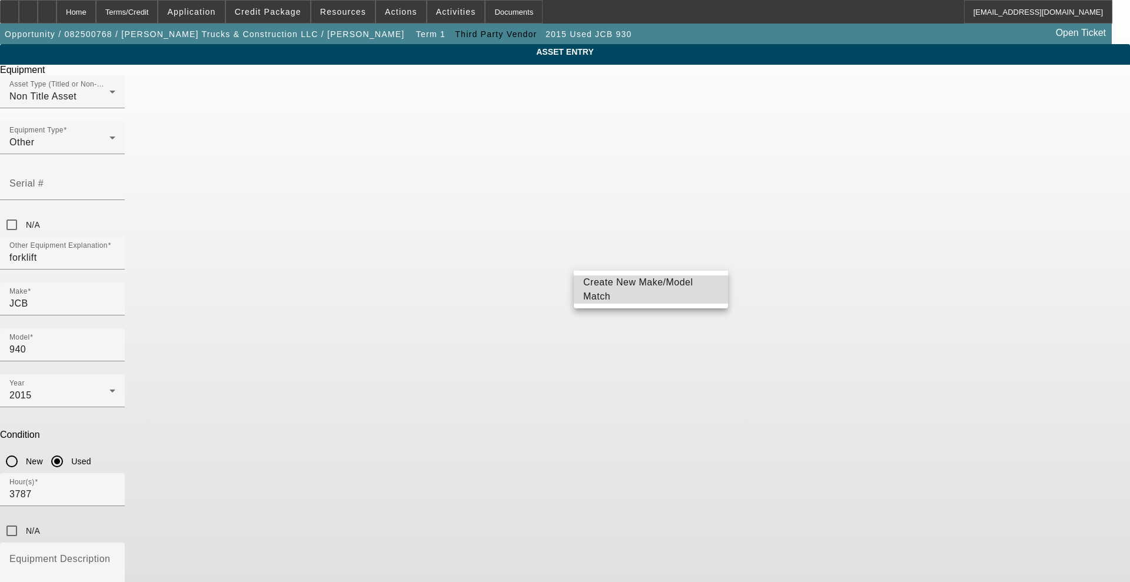
click at [614, 293] on span "Create New Make/Model Match" at bounding box center [638, 289] width 110 height 24
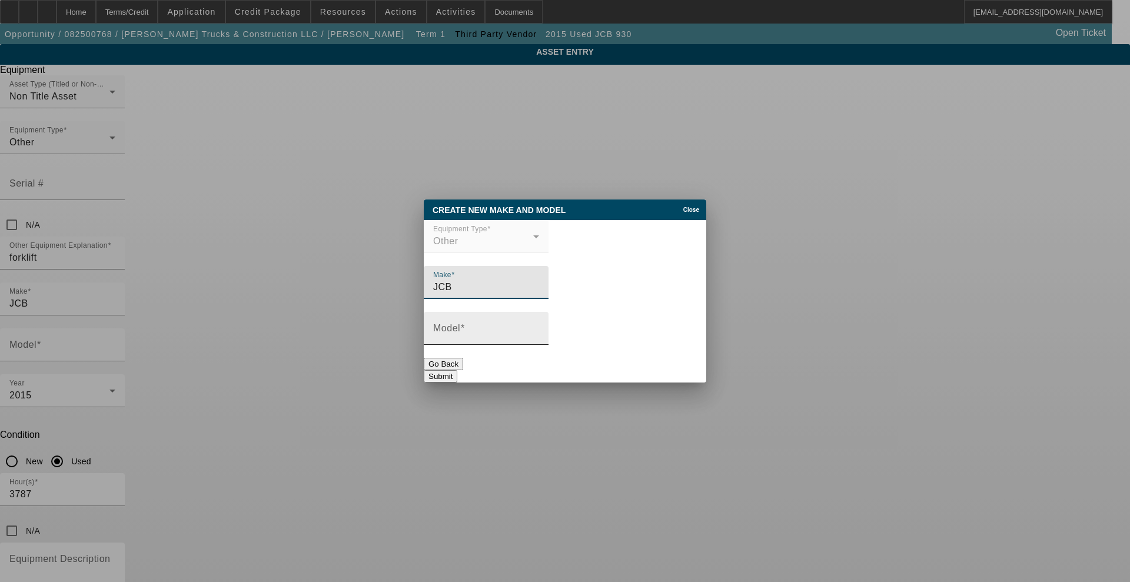
click at [539, 330] on input "Model" at bounding box center [486, 333] width 106 height 14
type input "940"
click at [457, 375] on button "Submit" at bounding box center [441, 376] width 34 height 12
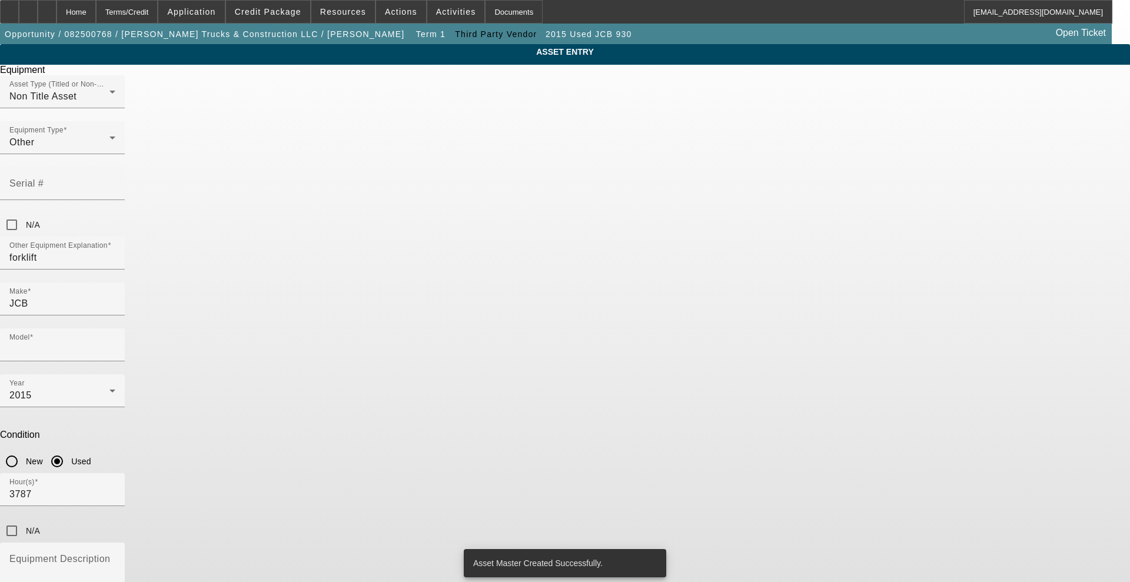
type input "940"
click at [669, 473] on div "Hour(s) 3787 N/A" at bounding box center [565, 507] width 1130 height 69
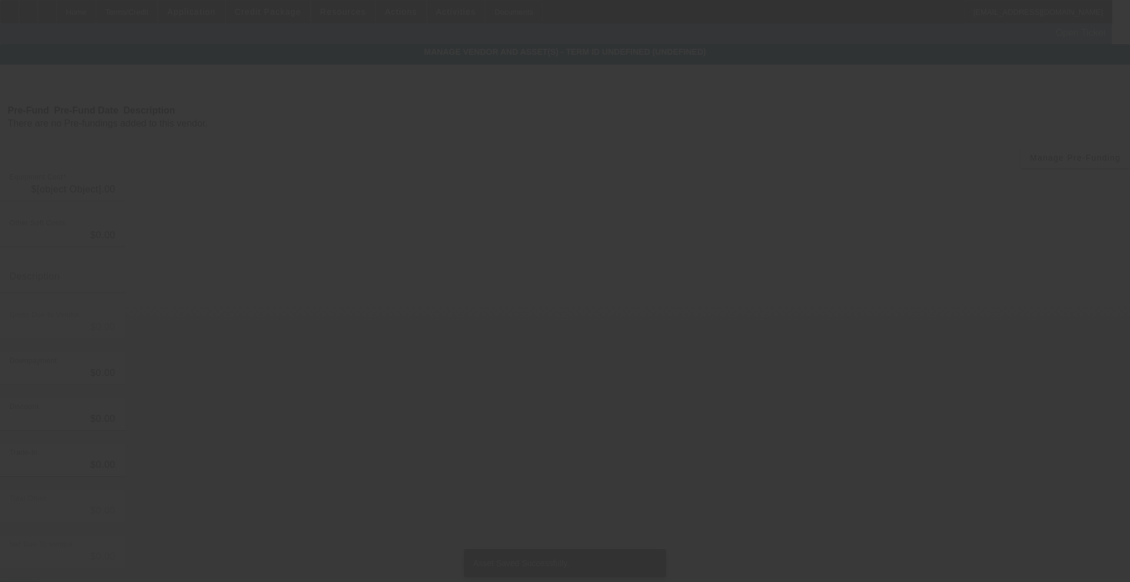
type input "$40,000.00"
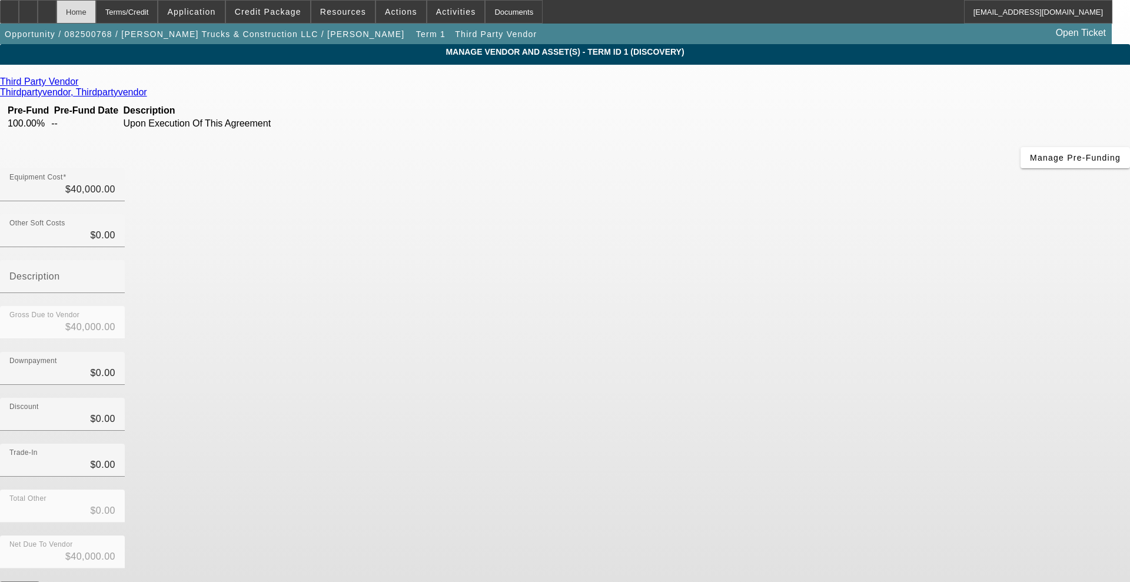
click at [96, 9] on div "Home" at bounding box center [75, 12] width 39 height 24
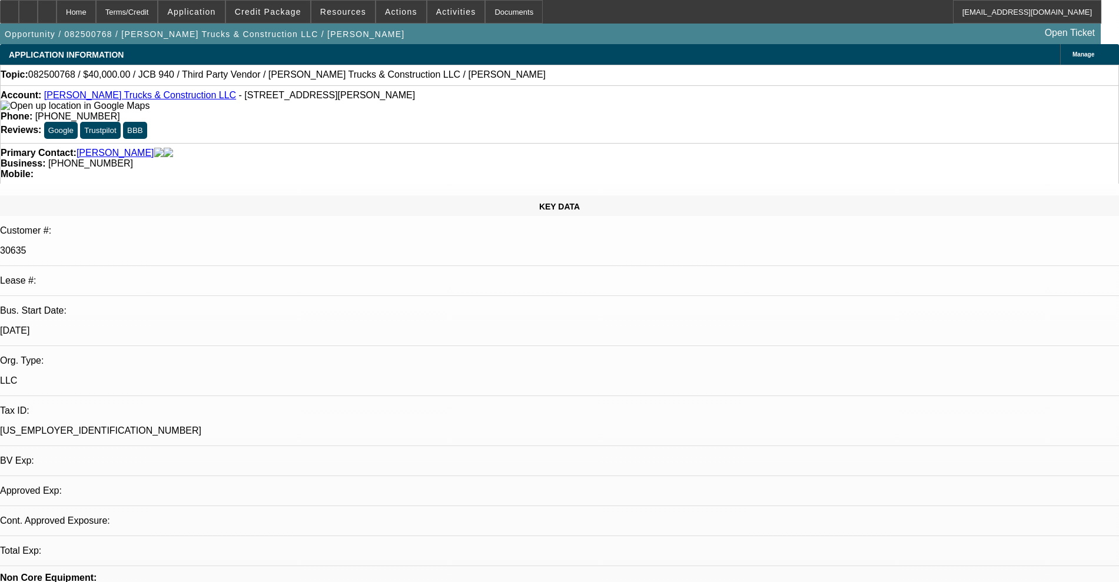
select select "0"
select select "2"
select select "0.1"
select select "4"
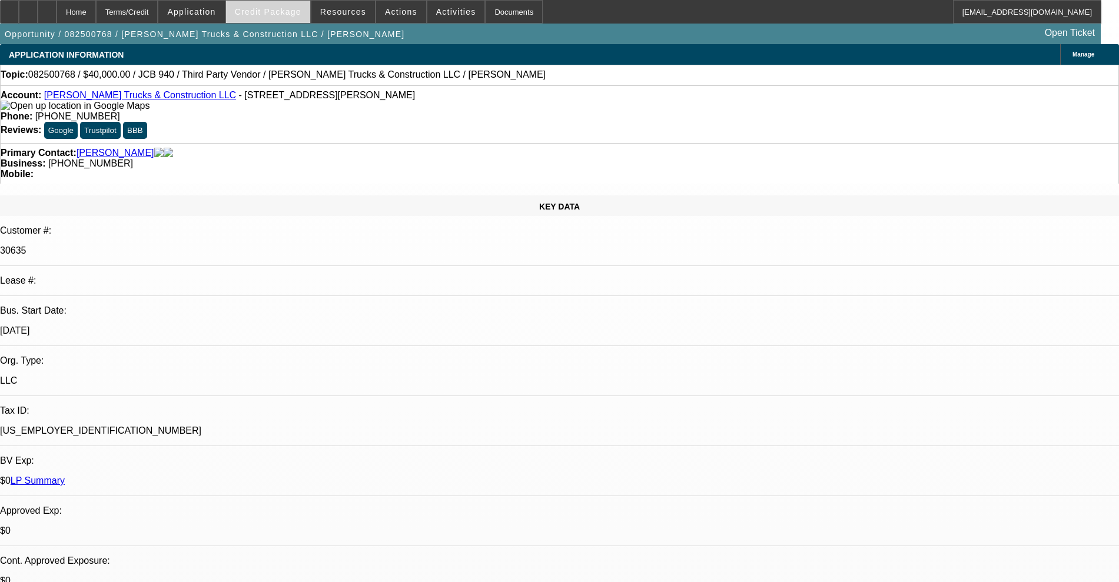
click at [296, 15] on span "Credit Package" at bounding box center [268, 11] width 67 height 9
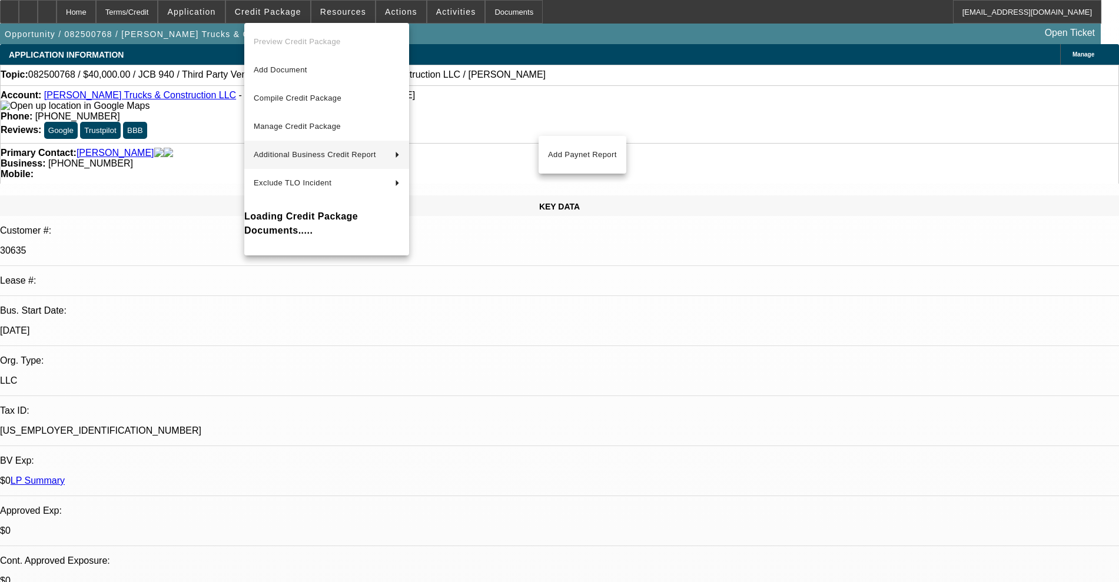
click at [229, 129] on div at bounding box center [559, 291] width 1119 height 582
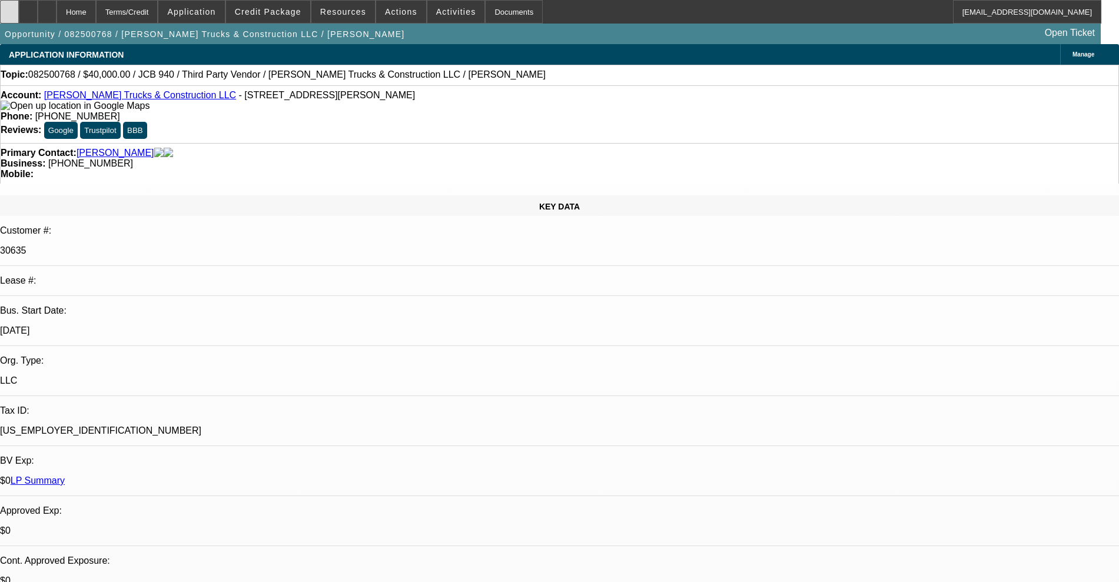
click at [9, 8] on icon at bounding box center [9, 8] width 0 height 0
click at [301, 8] on span "Credit Package" at bounding box center [268, 11] width 67 height 9
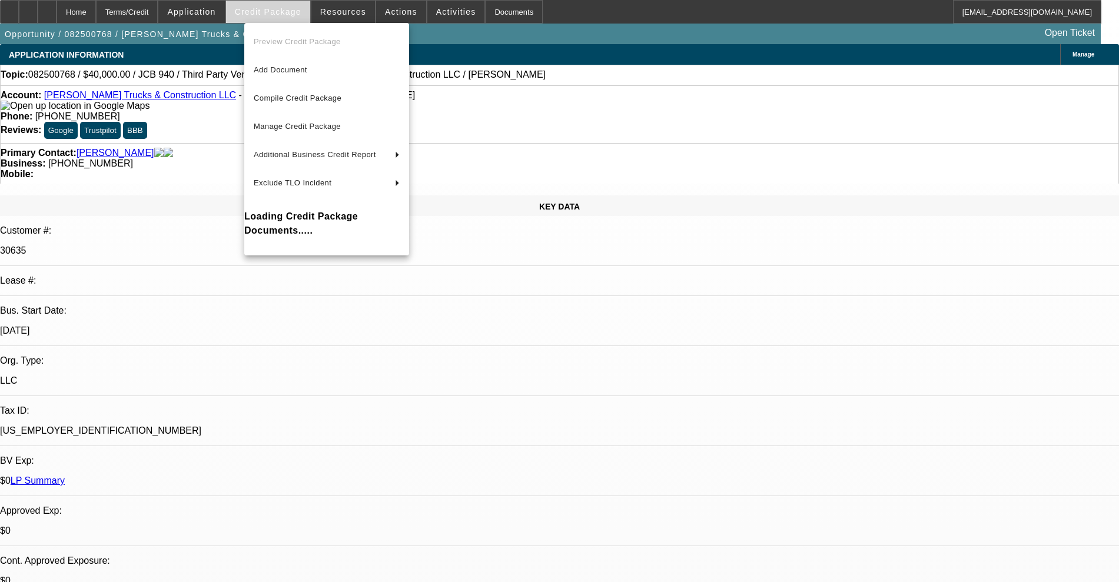
click at [302, 8] on div at bounding box center [559, 291] width 1119 height 582
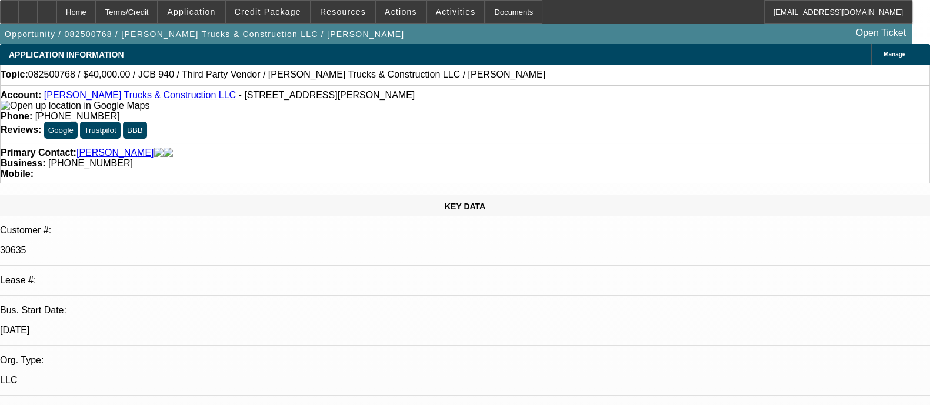
select select "0"
select select "2"
select select "0.1"
select select "4"
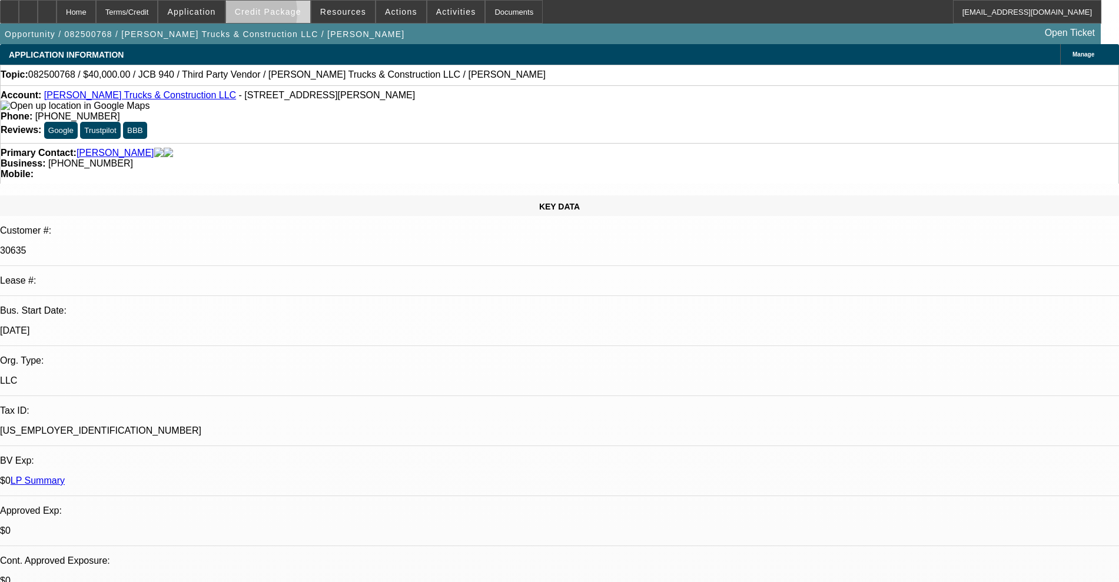
click at [257, 15] on span "Credit Package" at bounding box center [268, 11] width 67 height 9
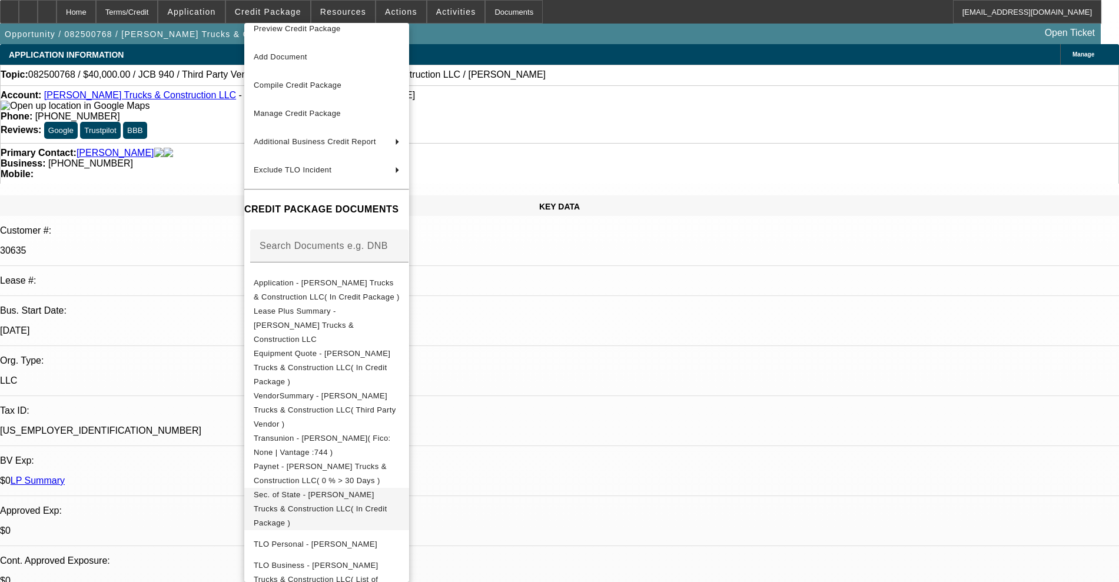
scroll to position [24, 0]
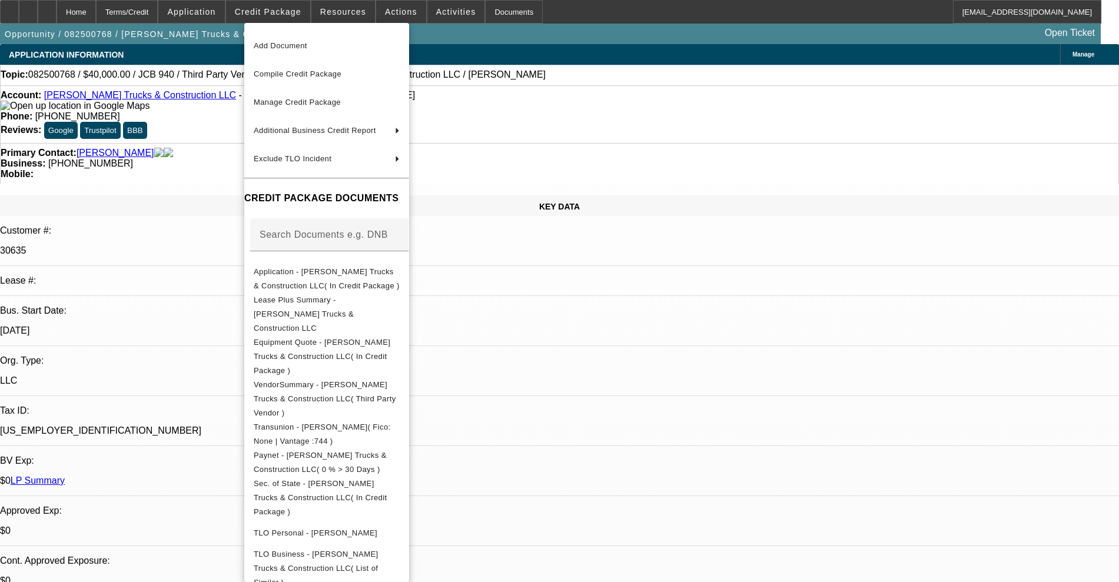
click at [612, 353] on div at bounding box center [559, 291] width 1119 height 582
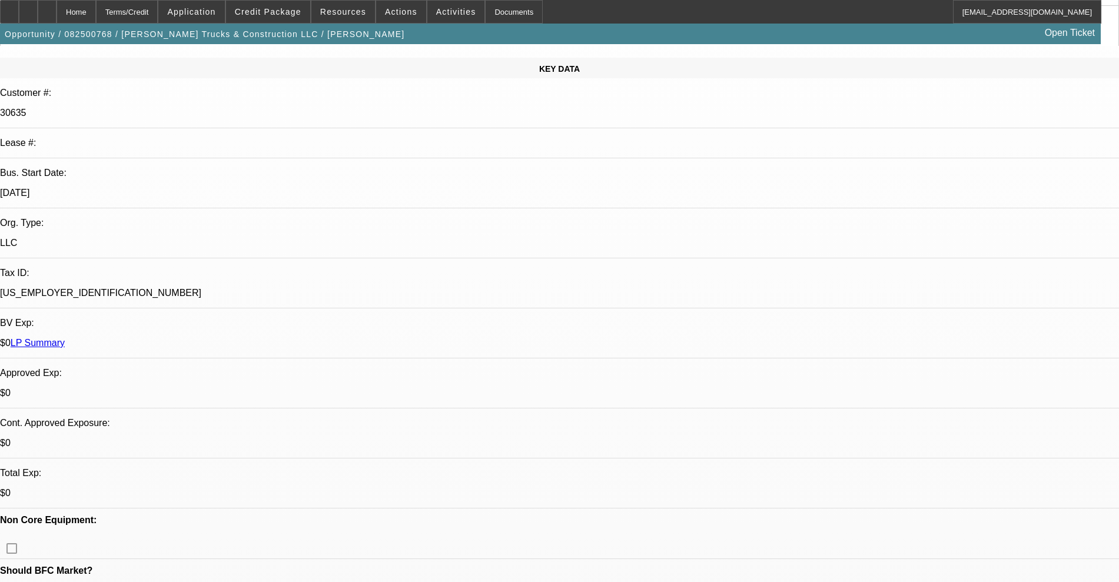
scroll to position [0, 0]
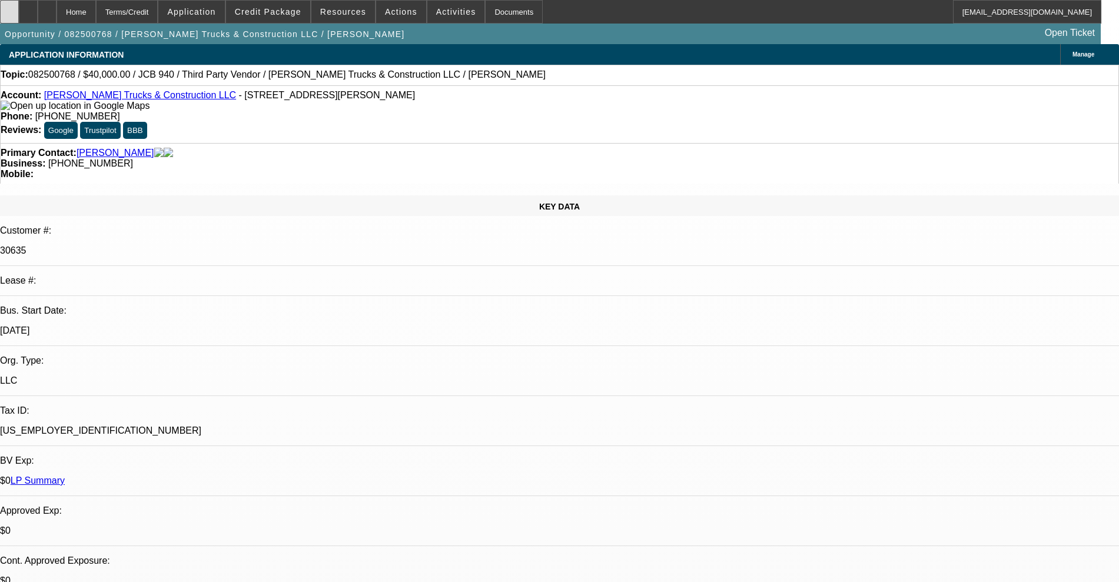
click at [9, 8] on icon at bounding box center [9, 8] width 0 height 0
click at [127, 98] on link "[PERSON_NAME] Trucks & Construction LLC" at bounding box center [140, 95] width 192 height 10
